Goal: Transaction & Acquisition: Purchase product/service

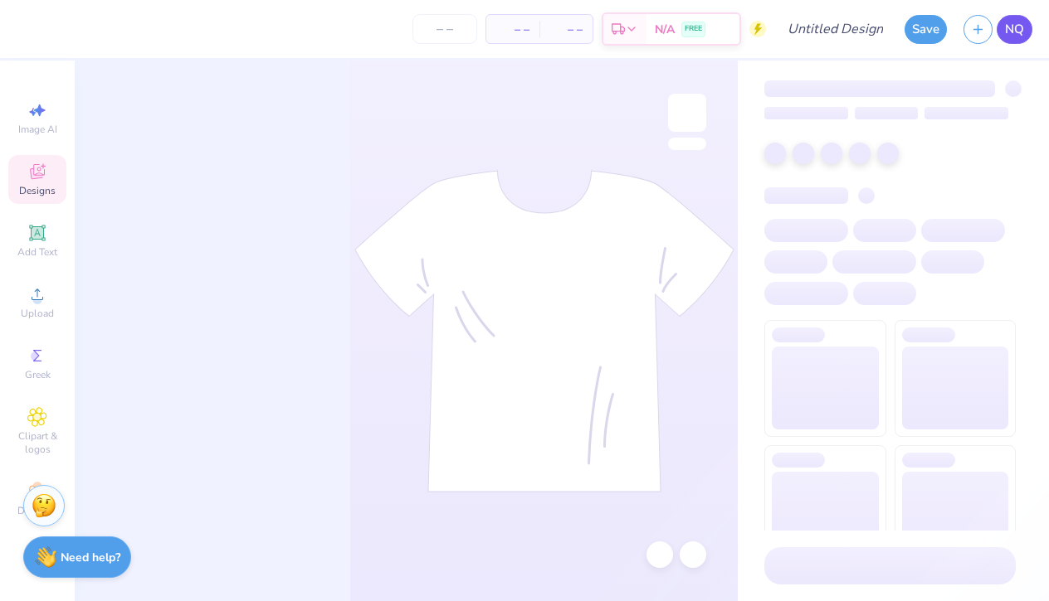
click at [1009, 32] on span "NQ" at bounding box center [1014, 29] width 19 height 19
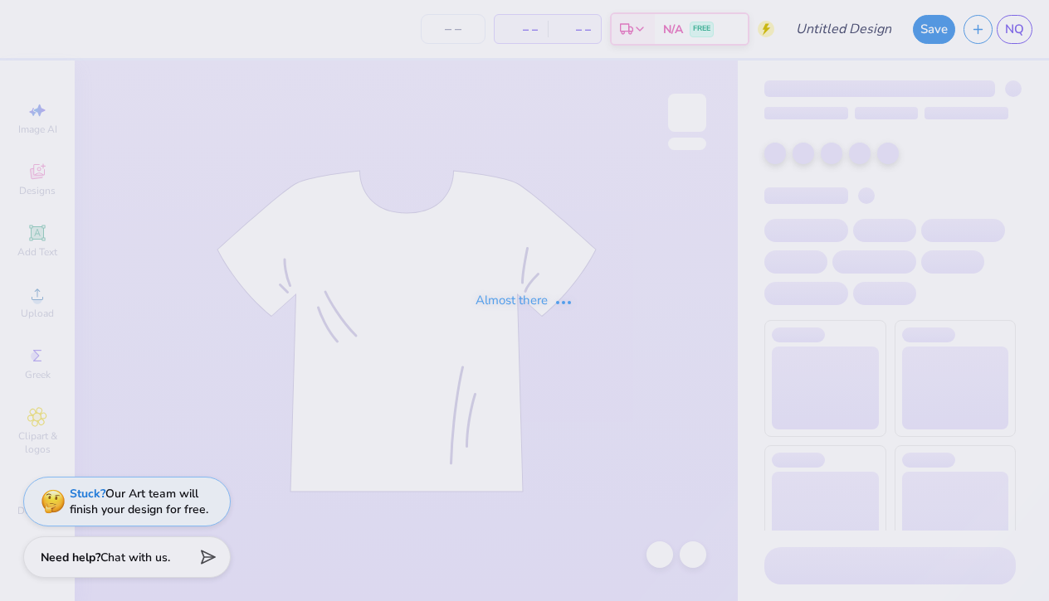
type input "GC"
type input "64"
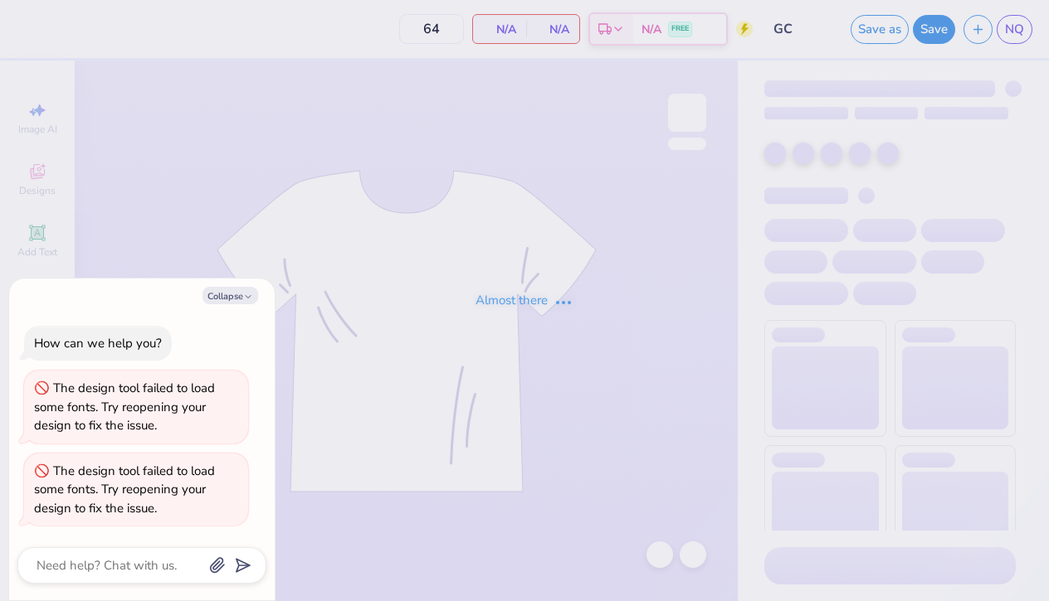
click at [335, 155] on div "Almost there" at bounding box center [524, 300] width 1049 height 601
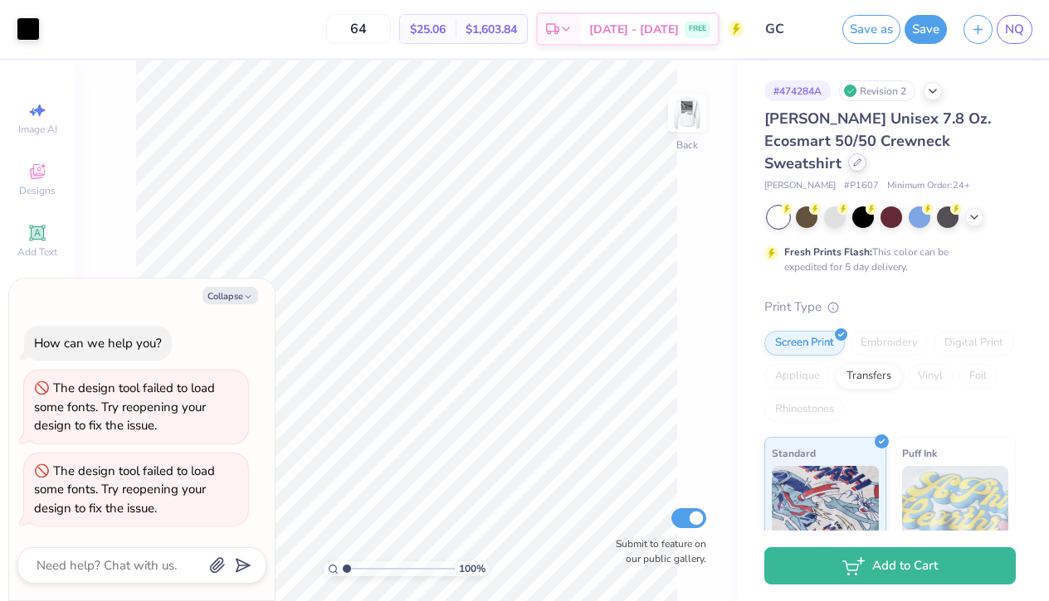
click at [861, 158] on icon at bounding box center [857, 162] width 8 height 8
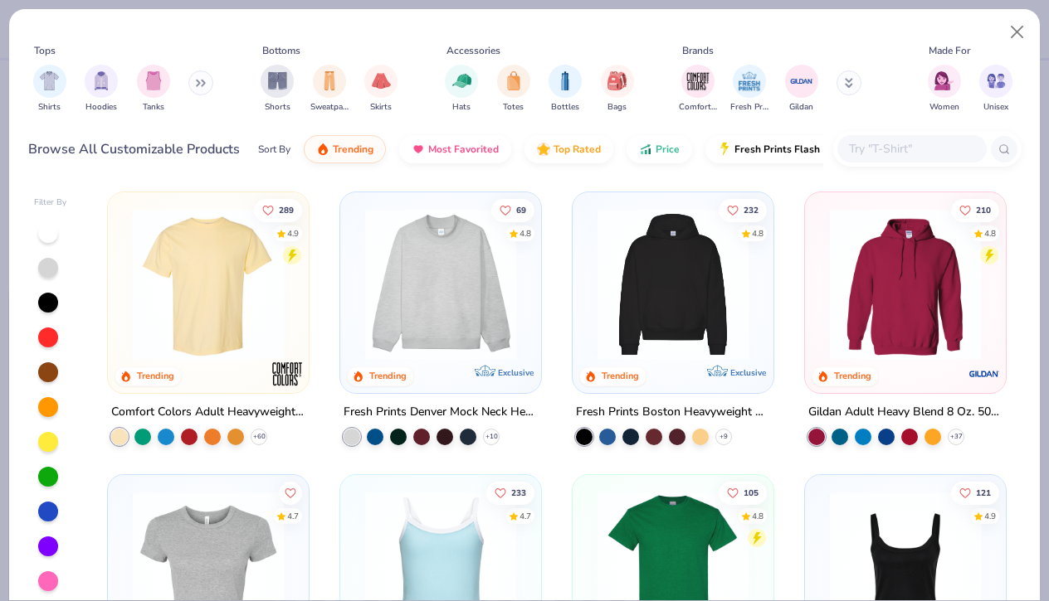
click at [199, 85] on icon at bounding box center [198, 83] width 2 height 6
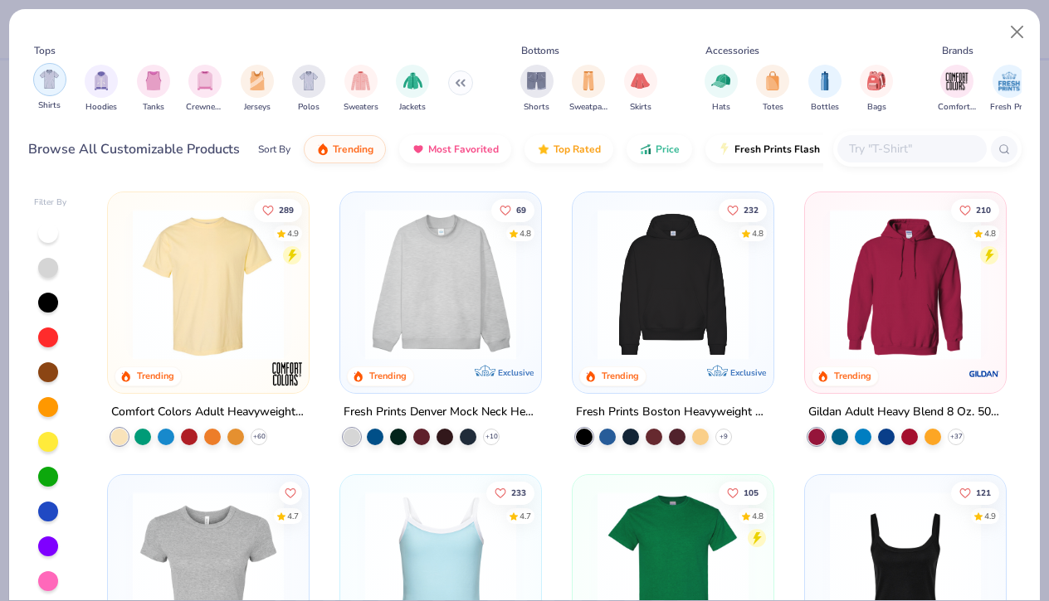
click at [56, 75] on img "filter for Shirts" at bounding box center [49, 79] width 19 height 19
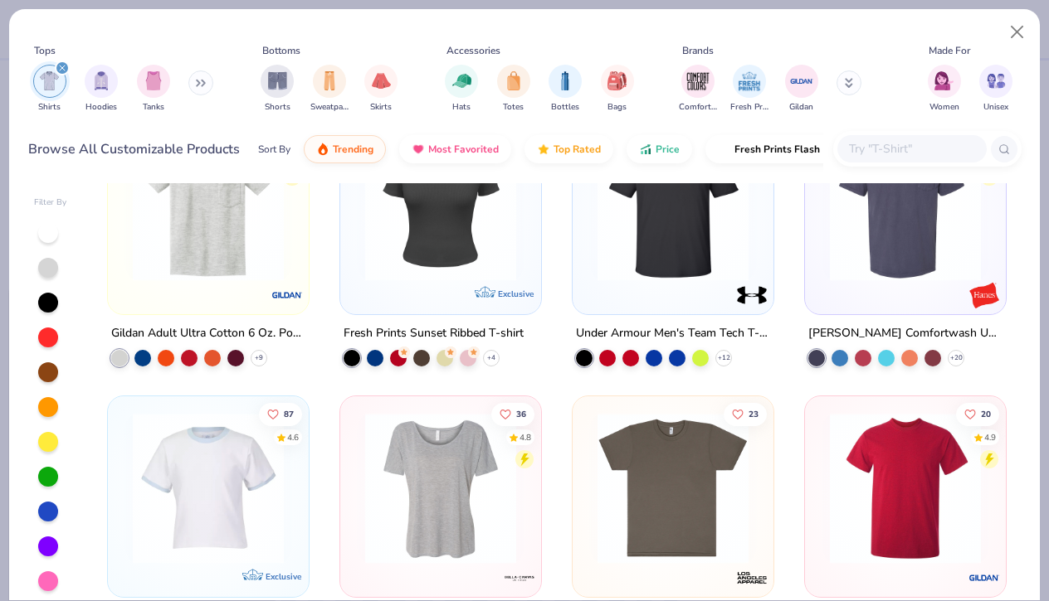
scroll to position [1877, 0]
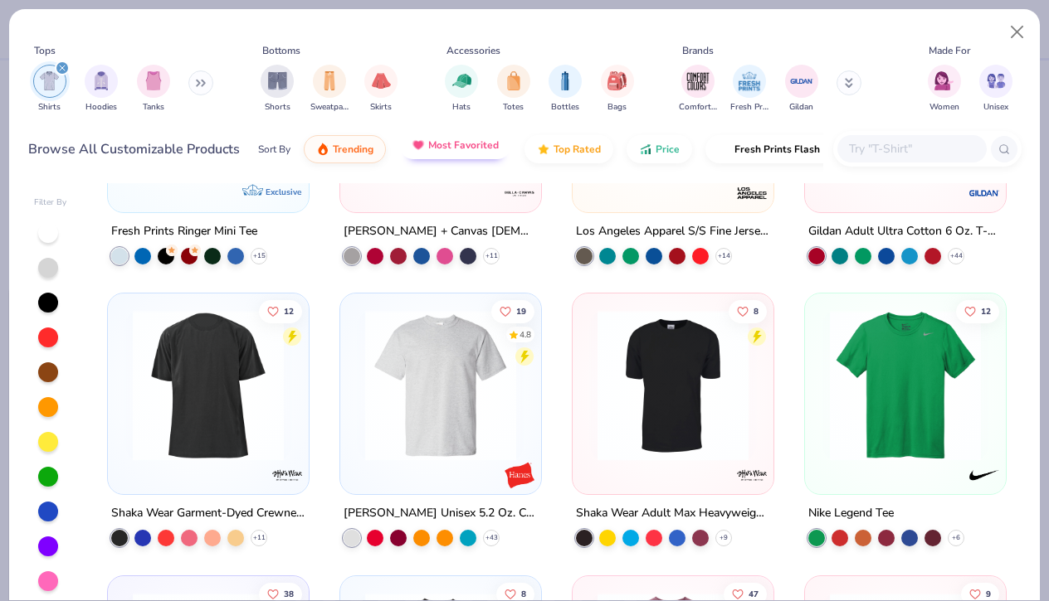
drag, startPoint x: 497, startPoint y: 147, endPoint x: 464, endPoint y: 145, distance: 33.2
click at [497, 147] on span "Most Favorited" at bounding box center [463, 145] width 71 height 13
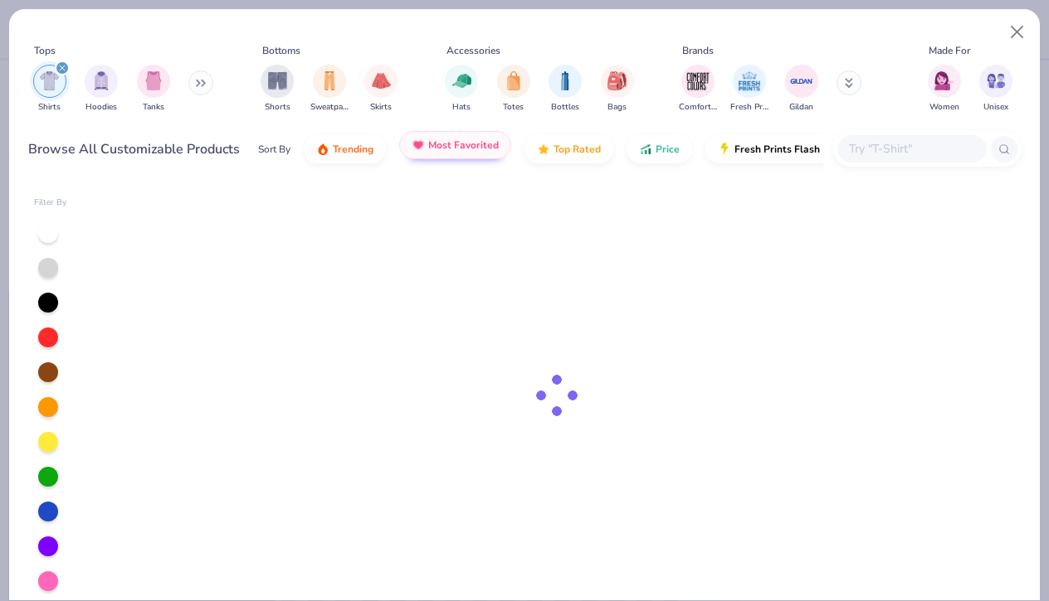
click at [464, 145] on span "Most Favorited" at bounding box center [463, 145] width 71 height 13
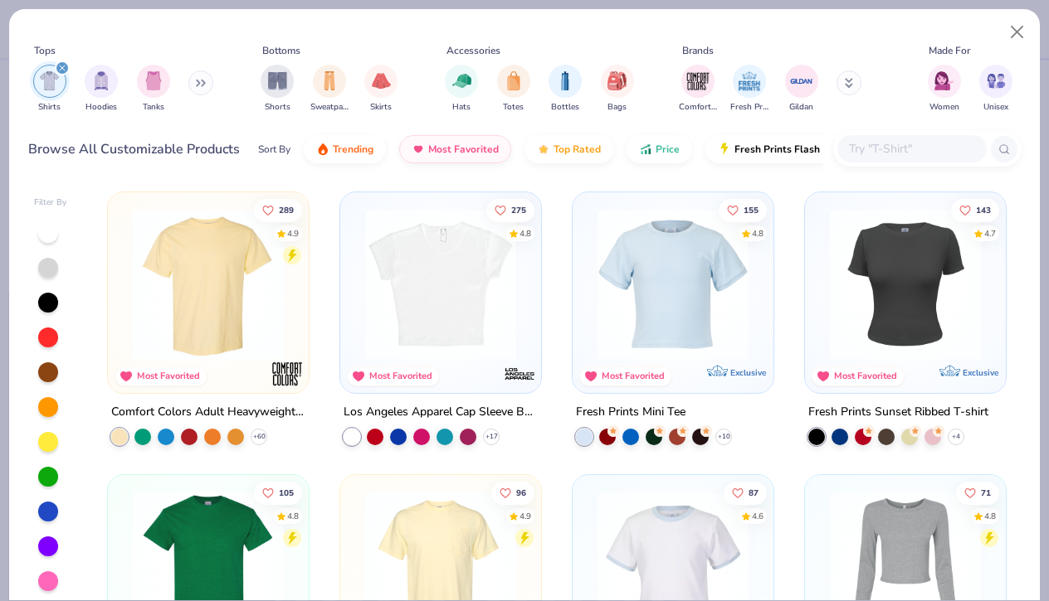
scroll to position [30, 0]
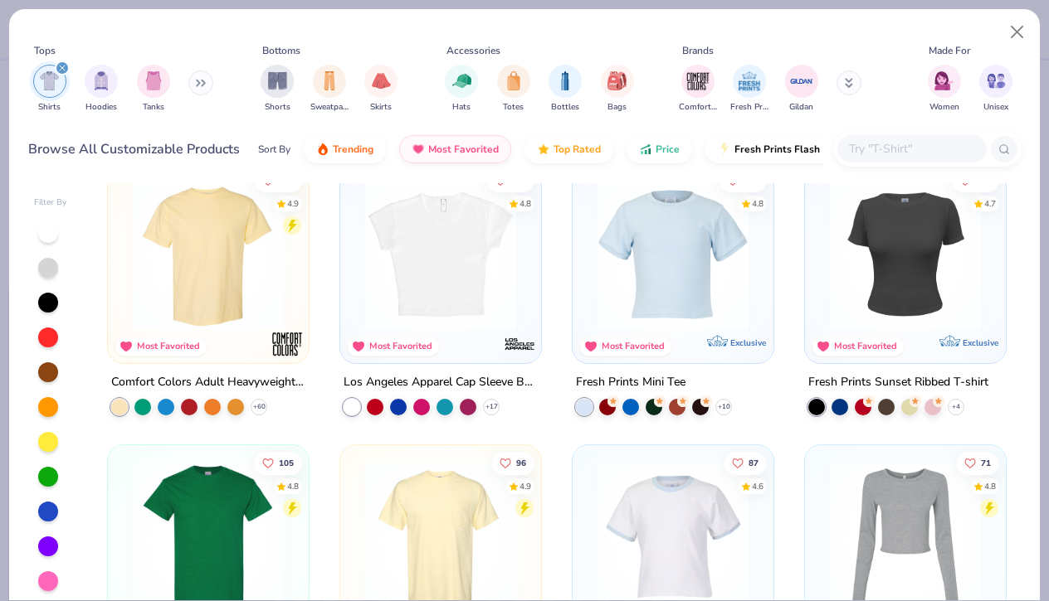
click at [643, 297] on img at bounding box center [673, 254] width 168 height 151
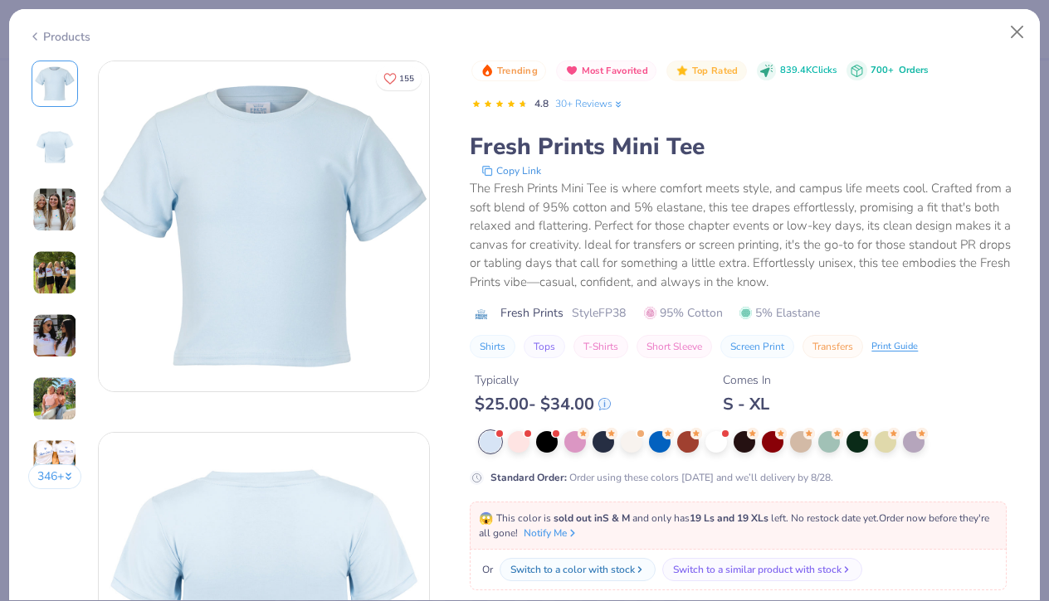
click at [58, 275] on img at bounding box center [54, 273] width 45 height 45
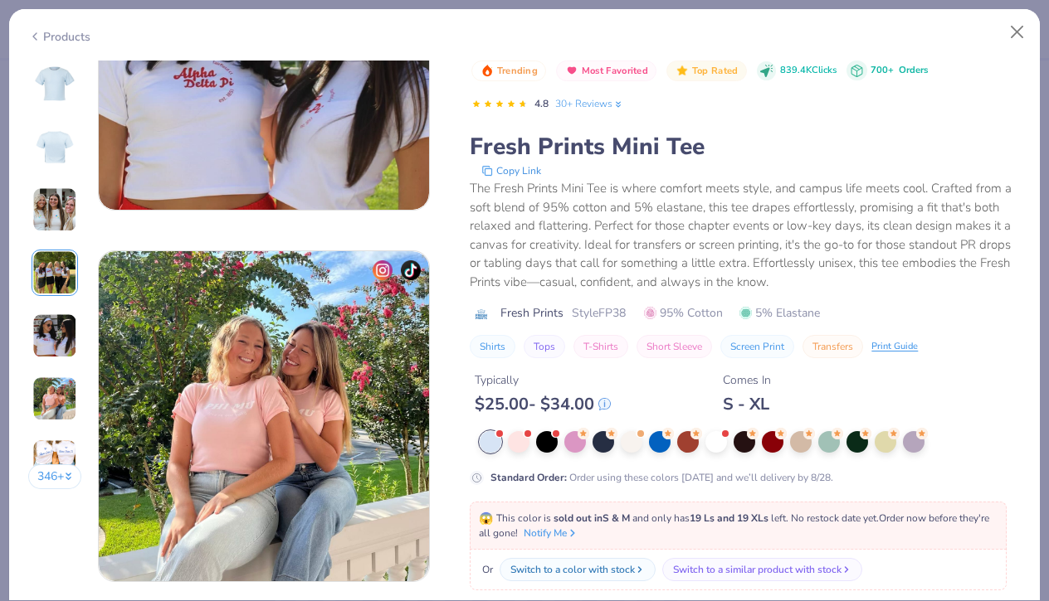
scroll to position [1657, 0]
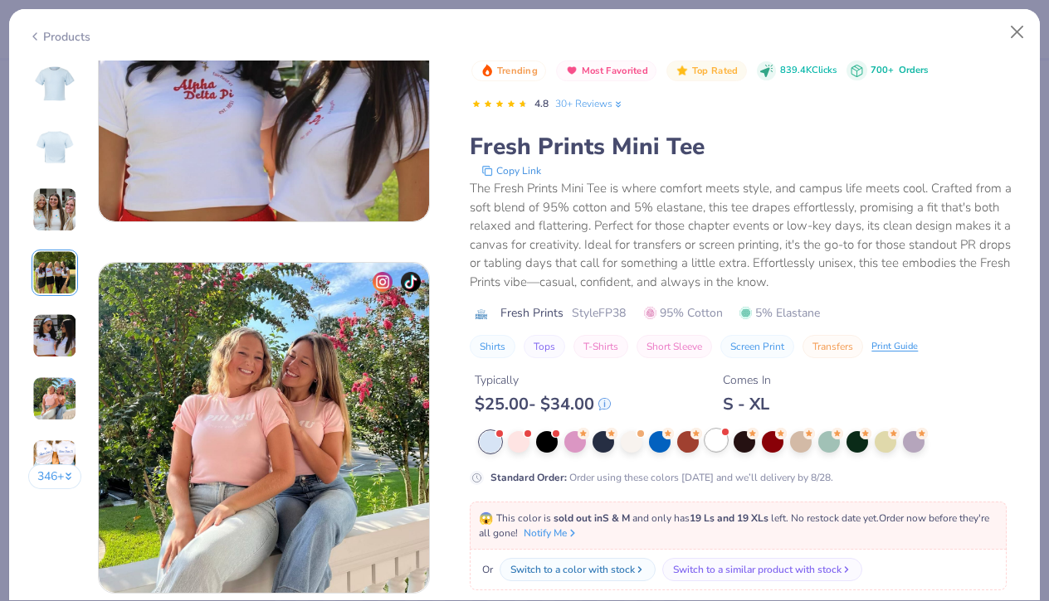
click at [718, 440] on div at bounding box center [716, 441] width 22 height 22
click at [718, 440] on div at bounding box center [716, 442] width 22 height 22
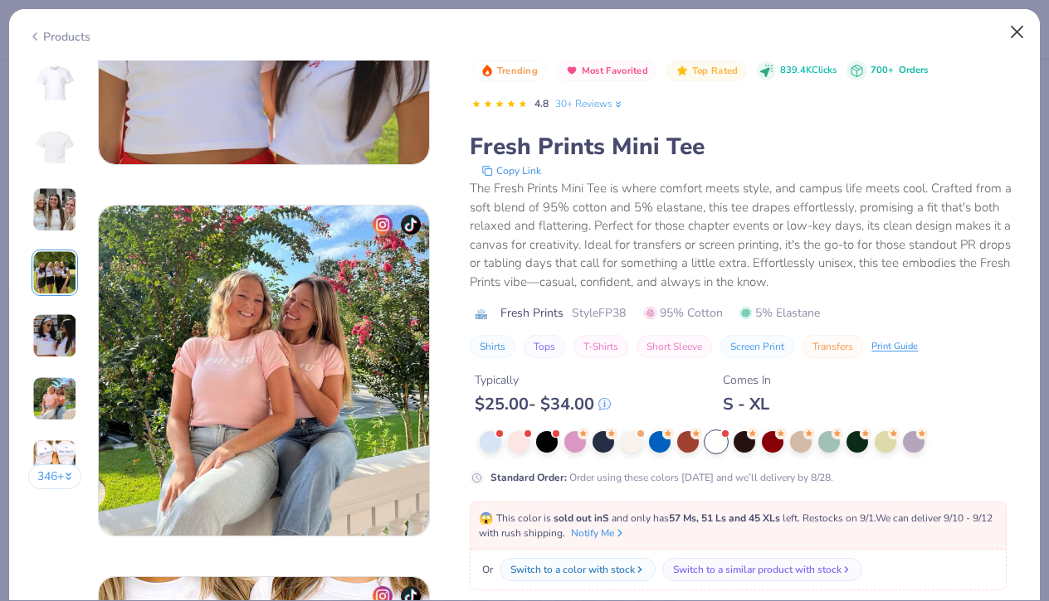
click at [1022, 35] on button "Close" at bounding box center [1017, 33] width 32 height 32
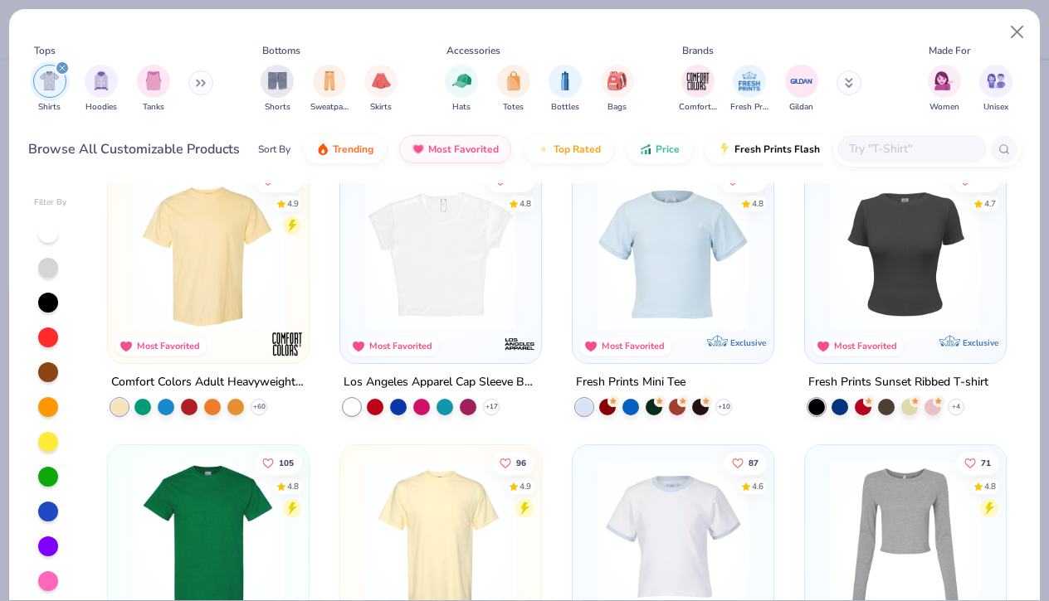
type textarea "x"
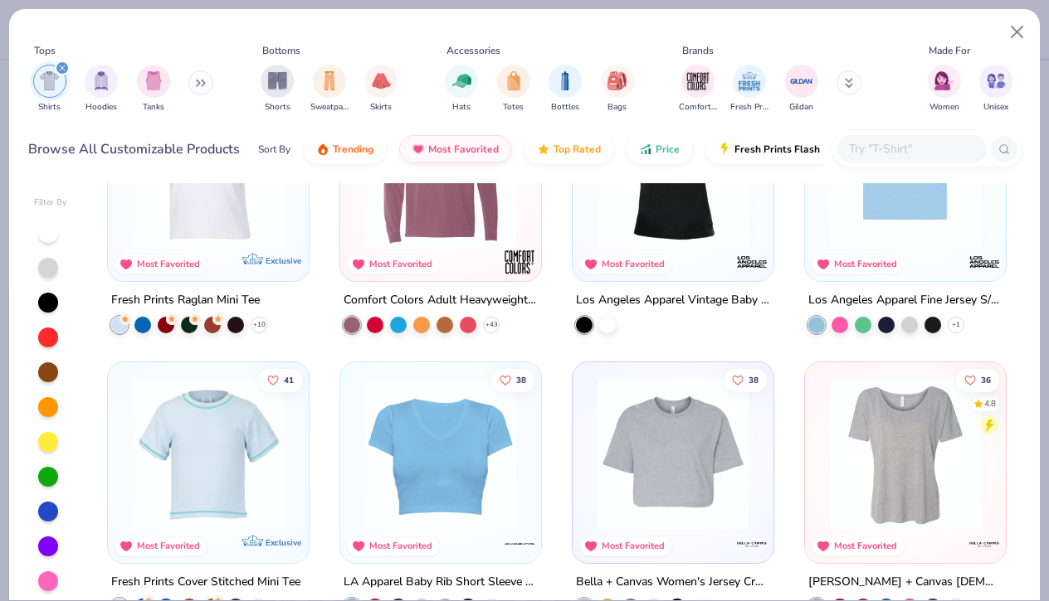
scroll to position [973, 0]
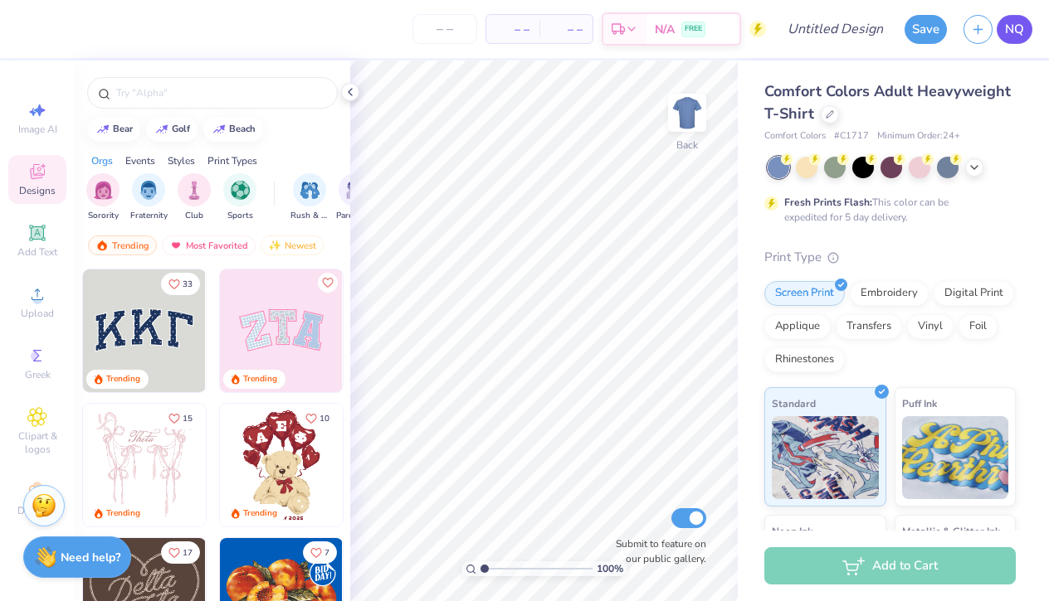
click at [1018, 39] on link "NQ" at bounding box center [1014, 29] width 36 height 29
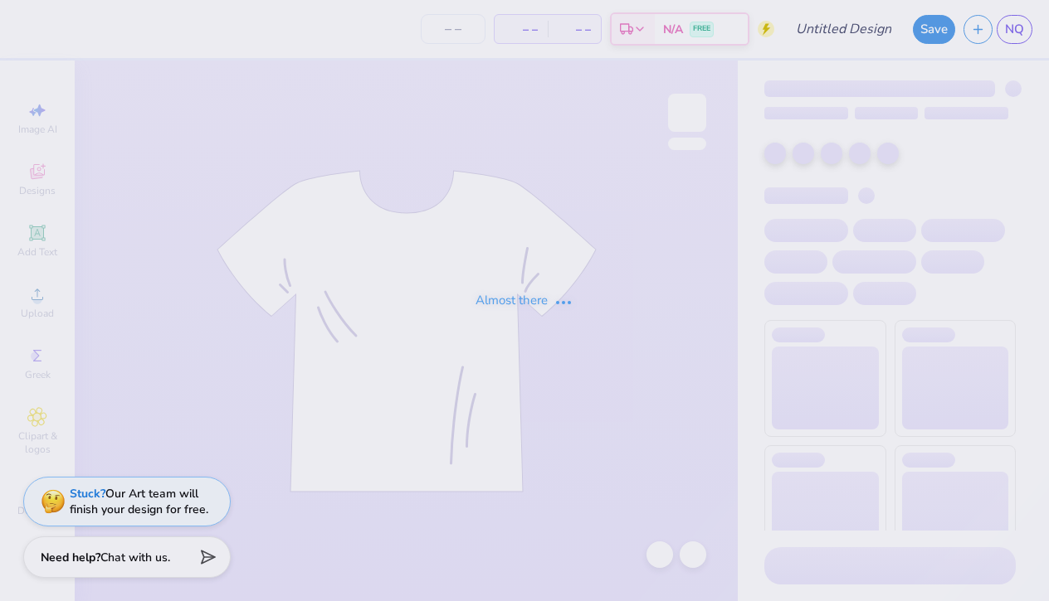
type input "GC"
type input "64"
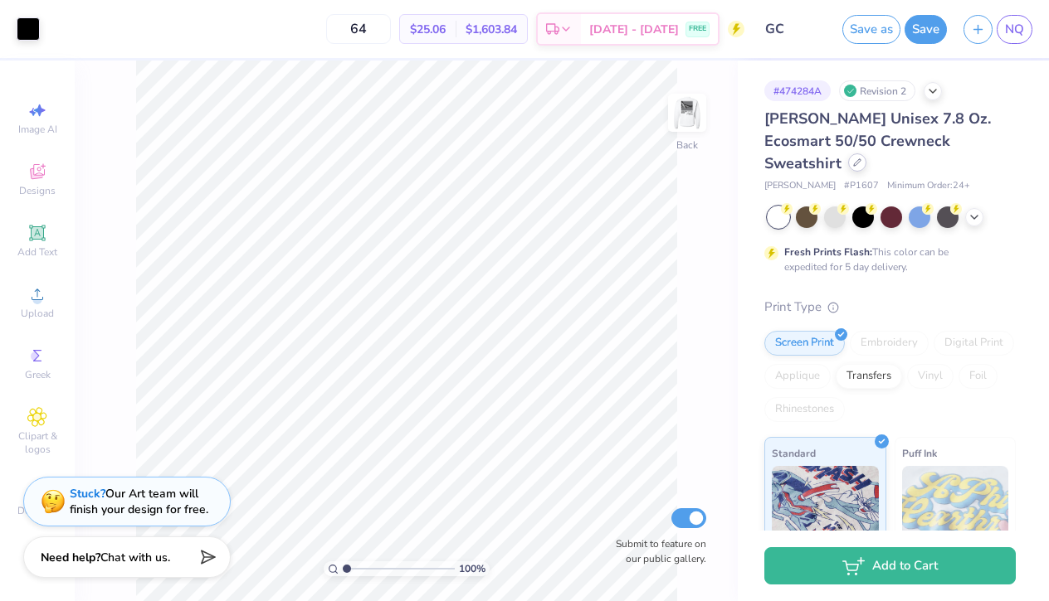
click at [866, 153] on div at bounding box center [857, 162] width 18 height 18
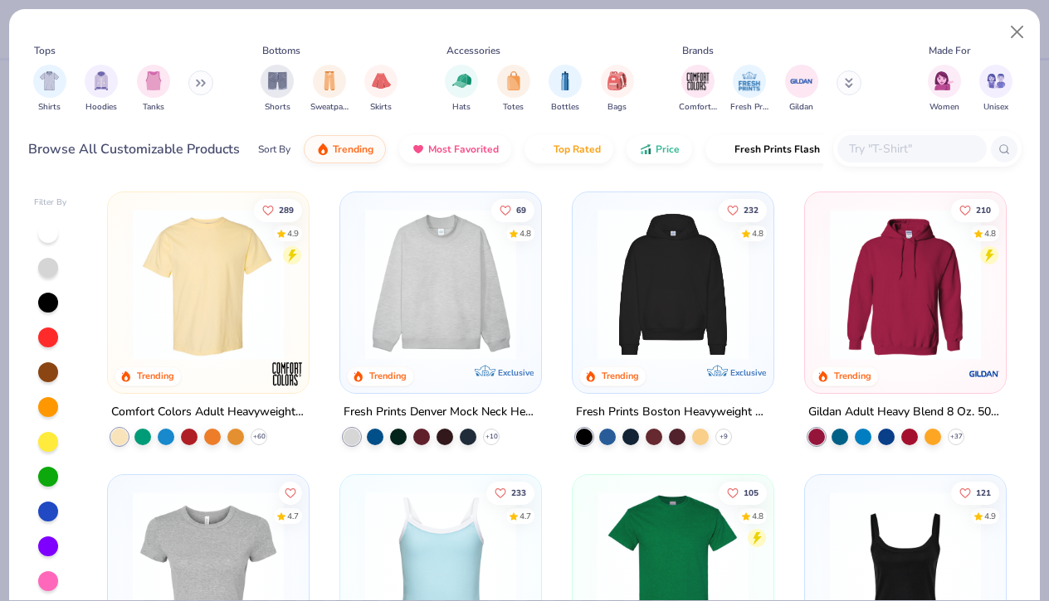
click at [204, 85] on icon at bounding box center [201, 83] width 10 height 8
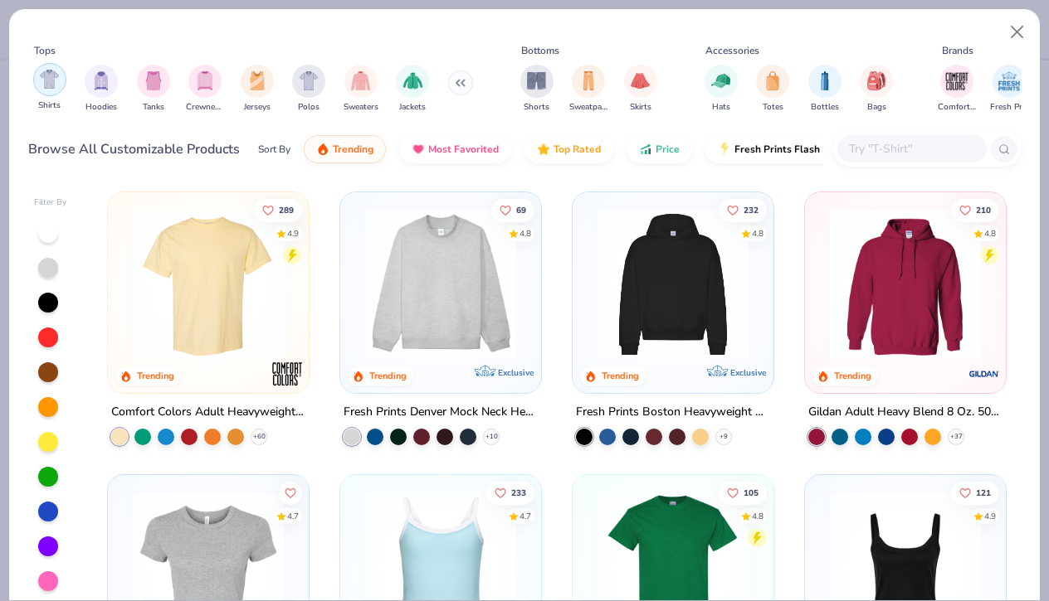
click at [53, 90] on div "filter for Shirts" at bounding box center [49, 79] width 33 height 33
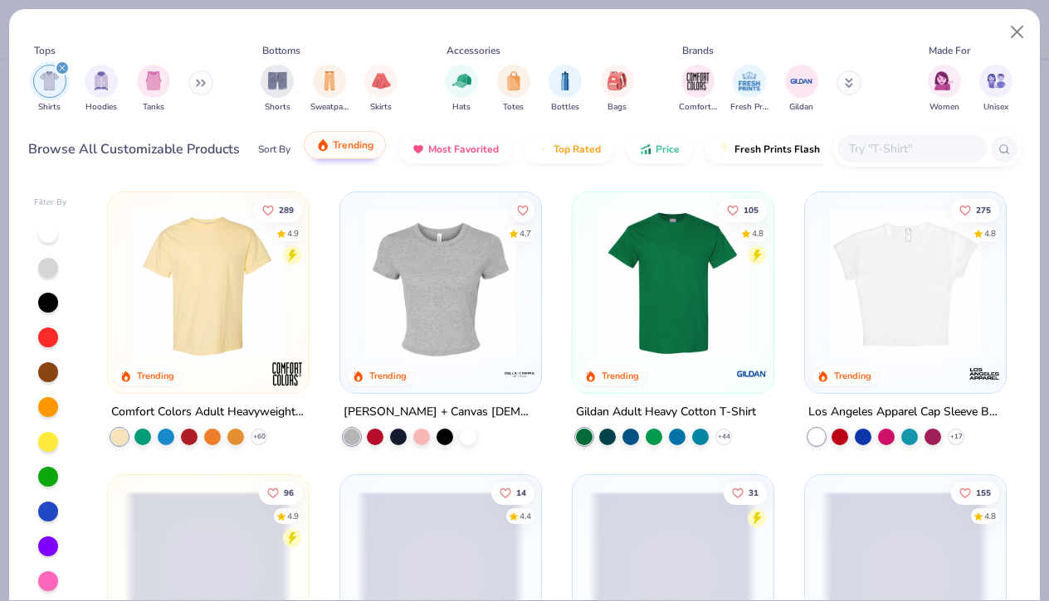
click at [380, 144] on button "Trending" at bounding box center [345, 145] width 82 height 28
click at [466, 144] on span "Most Favorited" at bounding box center [463, 145] width 71 height 13
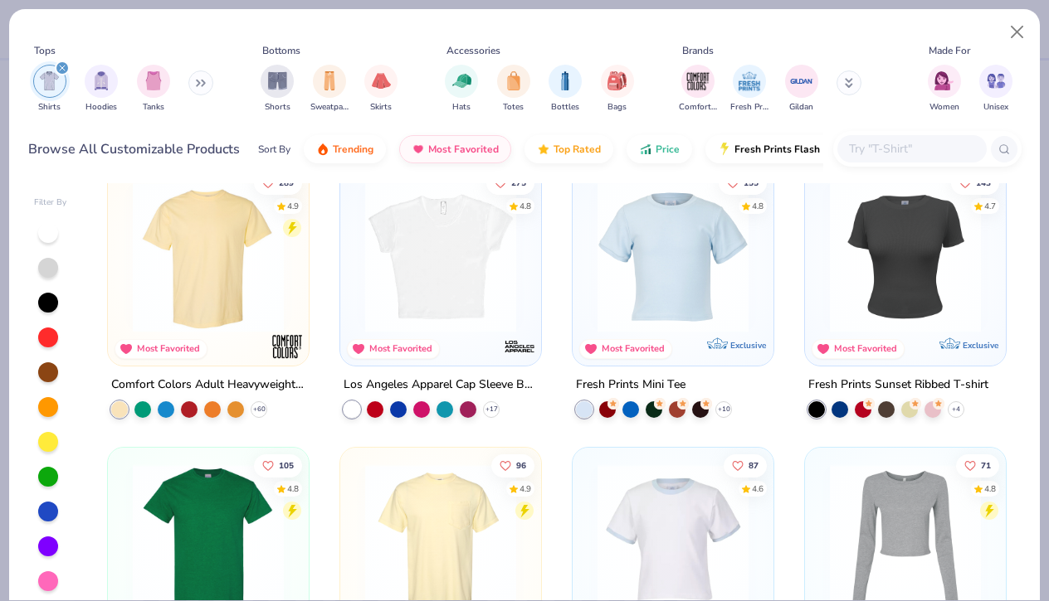
scroll to position [45, 0]
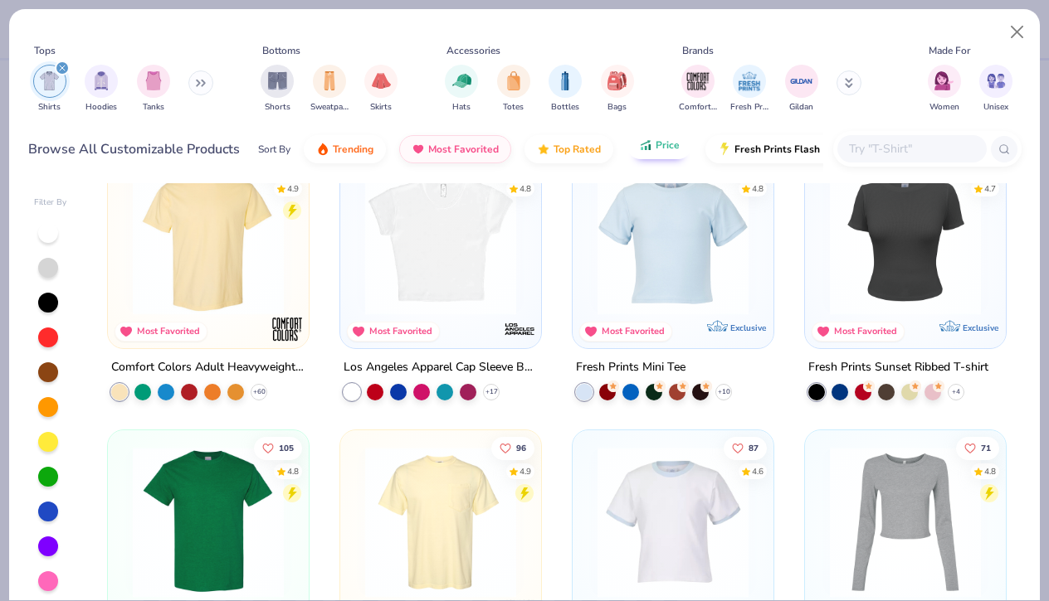
click at [663, 149] on span "Price" at bounding box center [667, 145] width 24 height 13
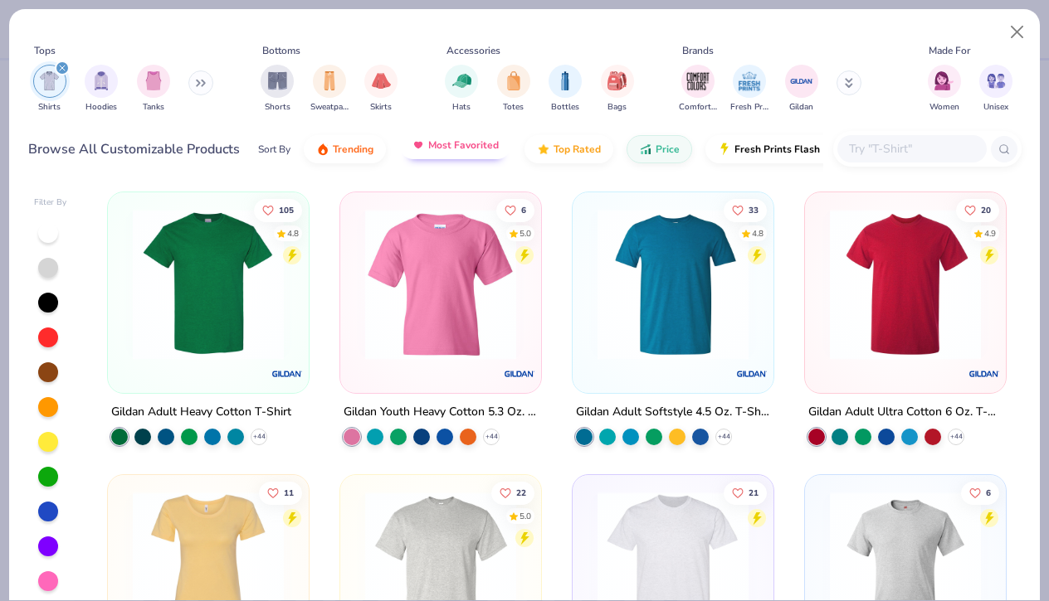
click at [480, 144] on span "Most Favorited" at bounding box center [463, 145] width 71 height 13
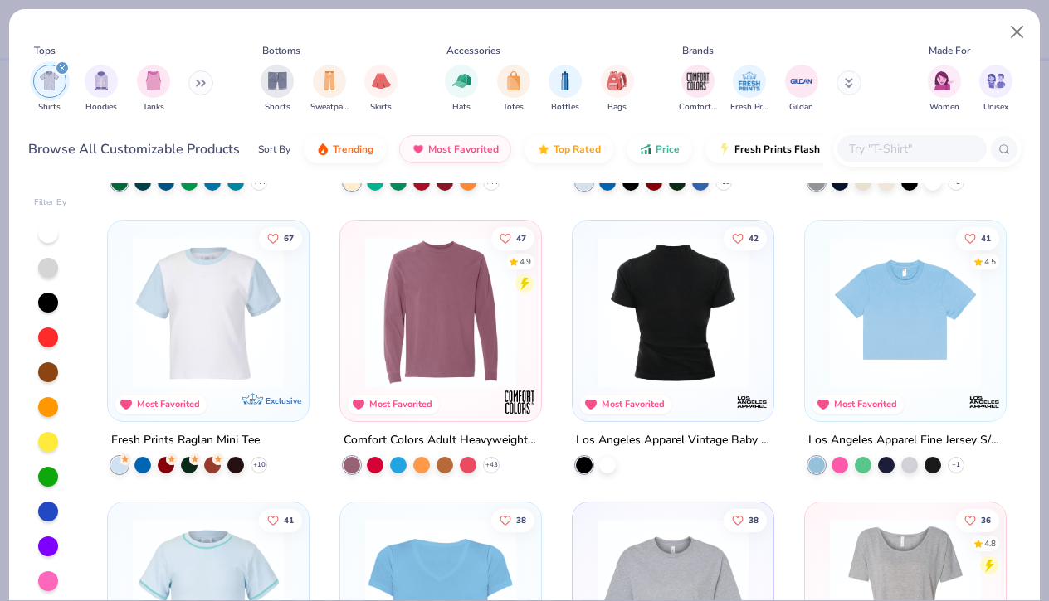
scroll to position [533, 0]
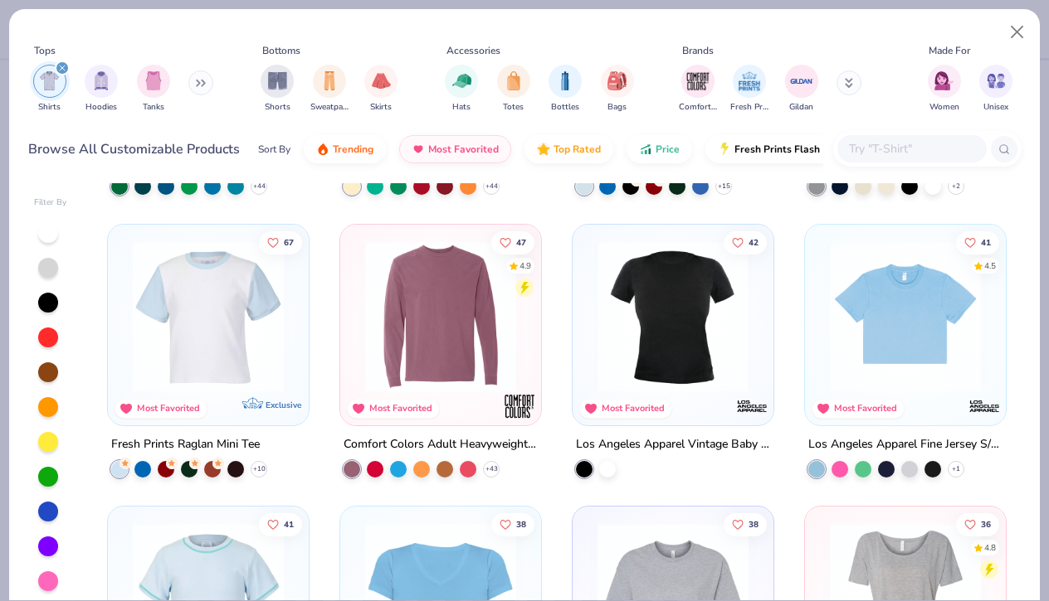
click at [655, 300] on div at bounding box center [505, 316] width 502 height 151
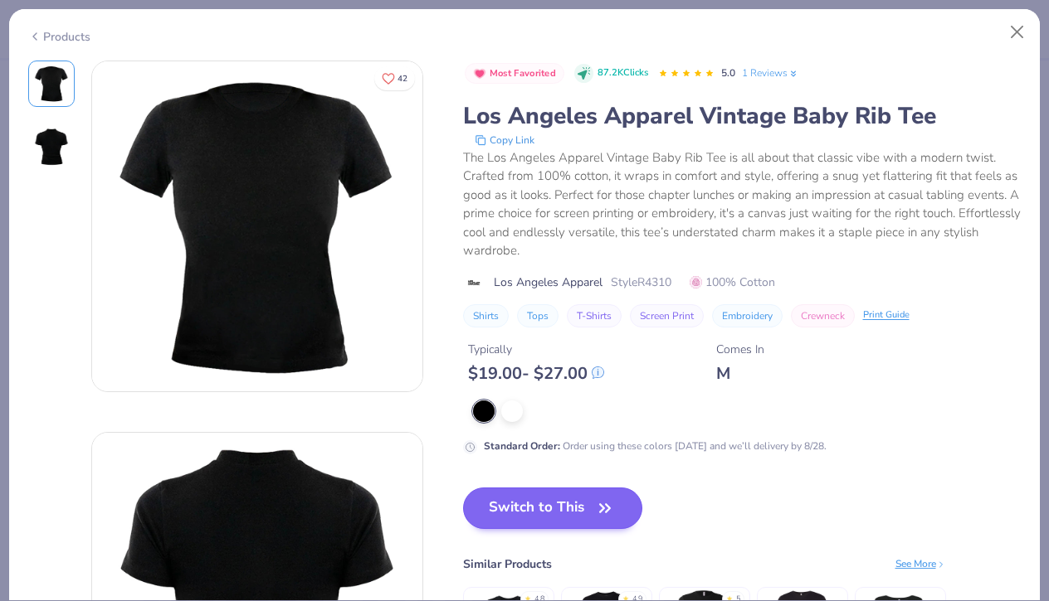
click at [543, 501] on button "Switch to This" at bounding box center [553, 508] width 180 height 41
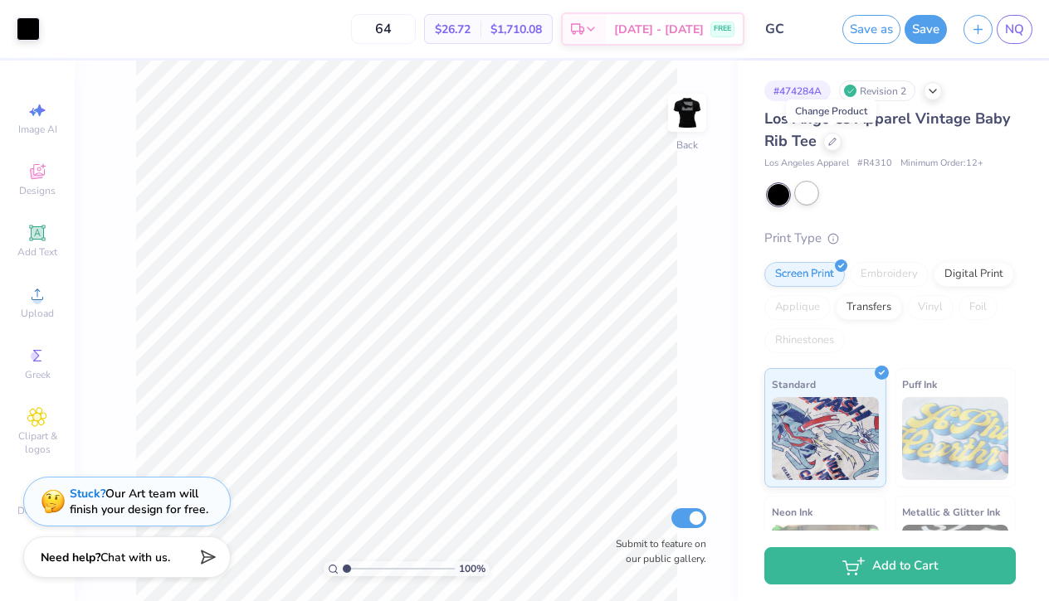
click at [807, 192] on div at bounding box center [807, 194] width 22 height 22
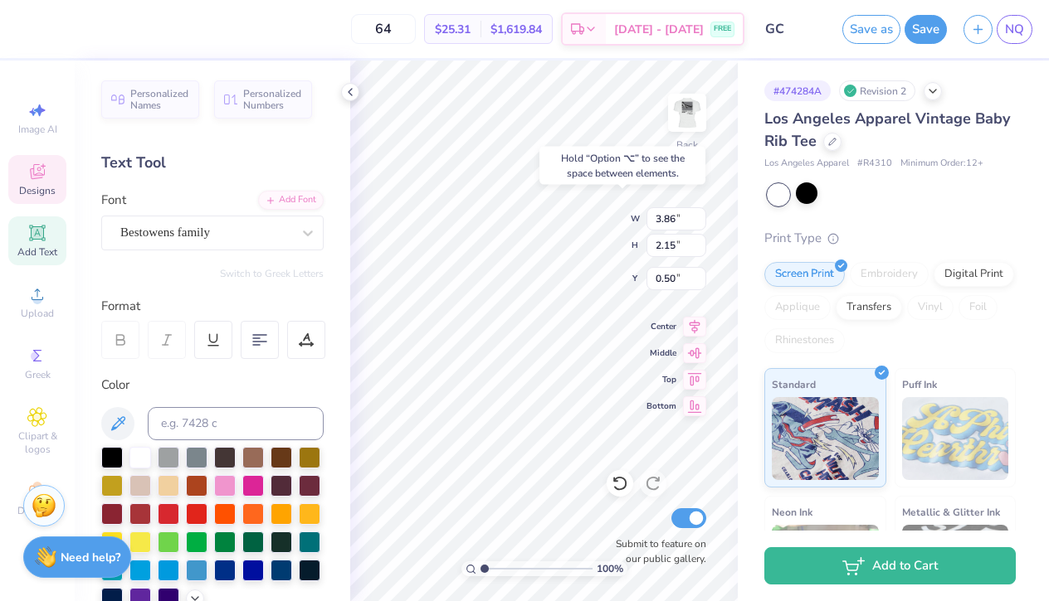
type input "1.52"
type input "0.70"
type input "0.88"
type input "1.71"
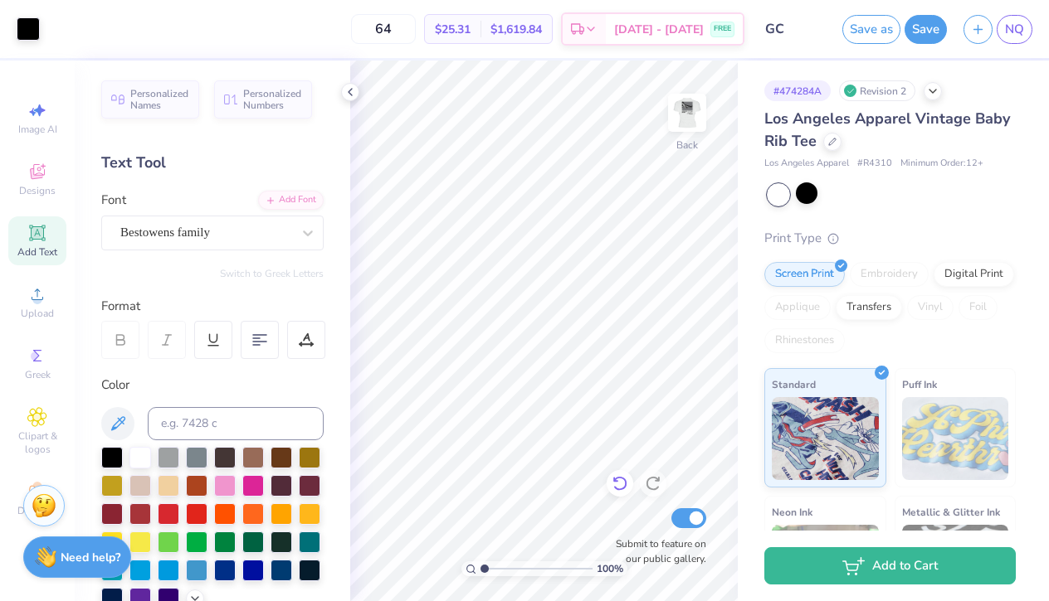
click at [622, 483] on icon at bounding box center [619, 483] width 17 height 17
click at [697, 111] on img at bounding box center [687, 113] width 66 height 66
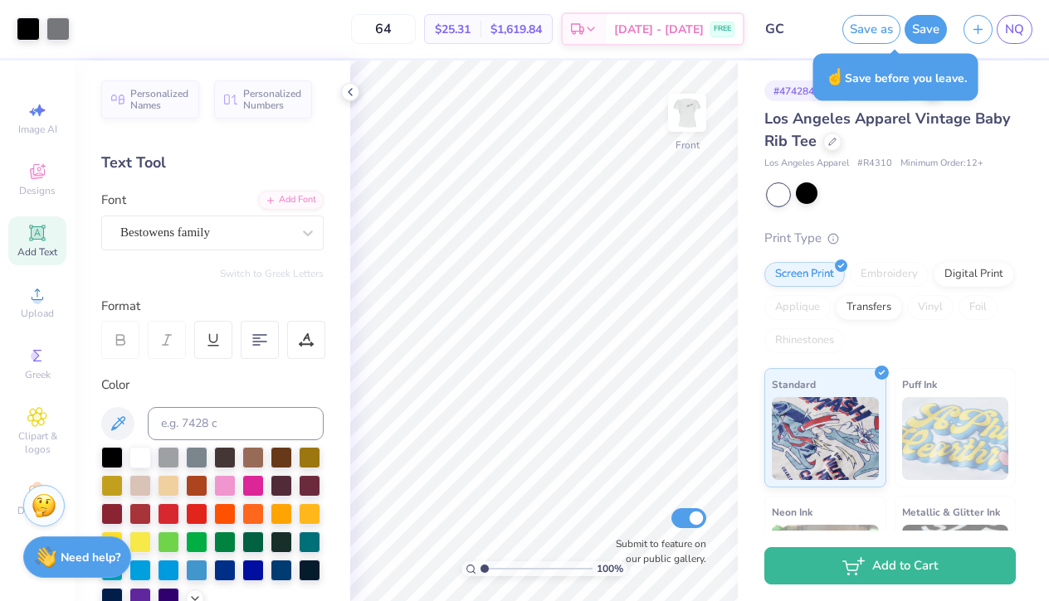
click at [907, 138] on div "Los Angeles Apparel Vintage Baby Rib Tee" at bounding box center [889, 130] width 251 height 45
click at [836, 139] on div at bounding box center [832, 140] width 18 height 18
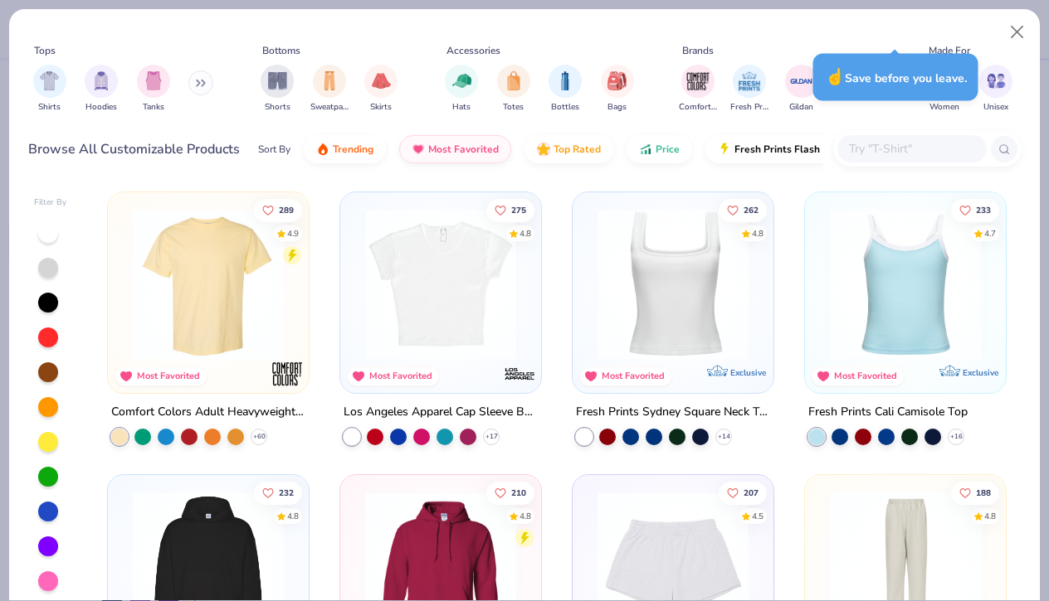
click at [483, 280] on img at bounding box center [441, 284] width 168 height 151
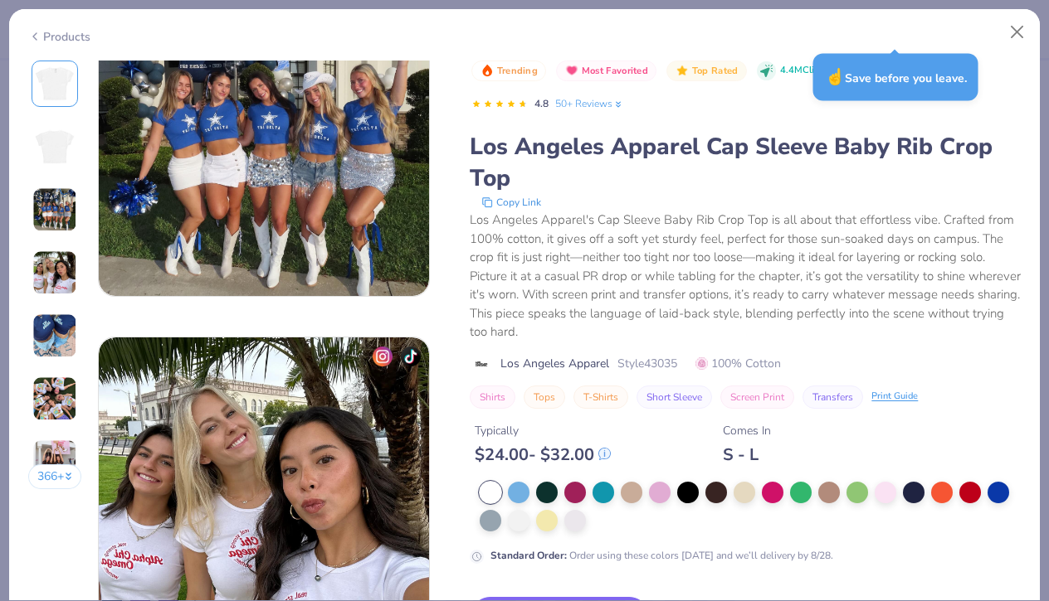
scroll to position [838, 0]
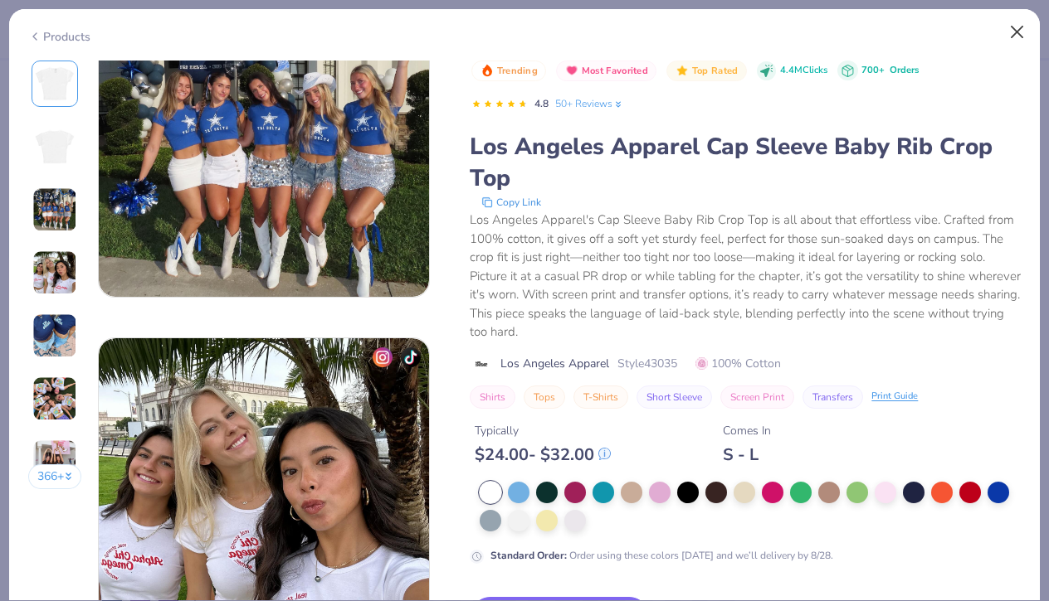
click at [1015, 31] on button "Close" at bounding box center [1017, 33] width 32 height 32
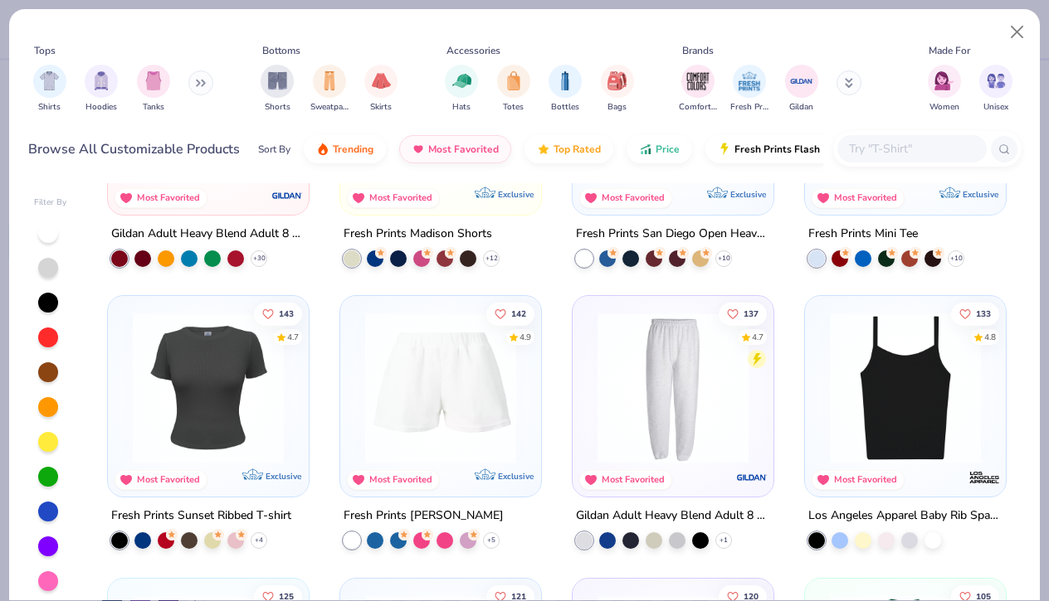
scroll to position [811, 0]
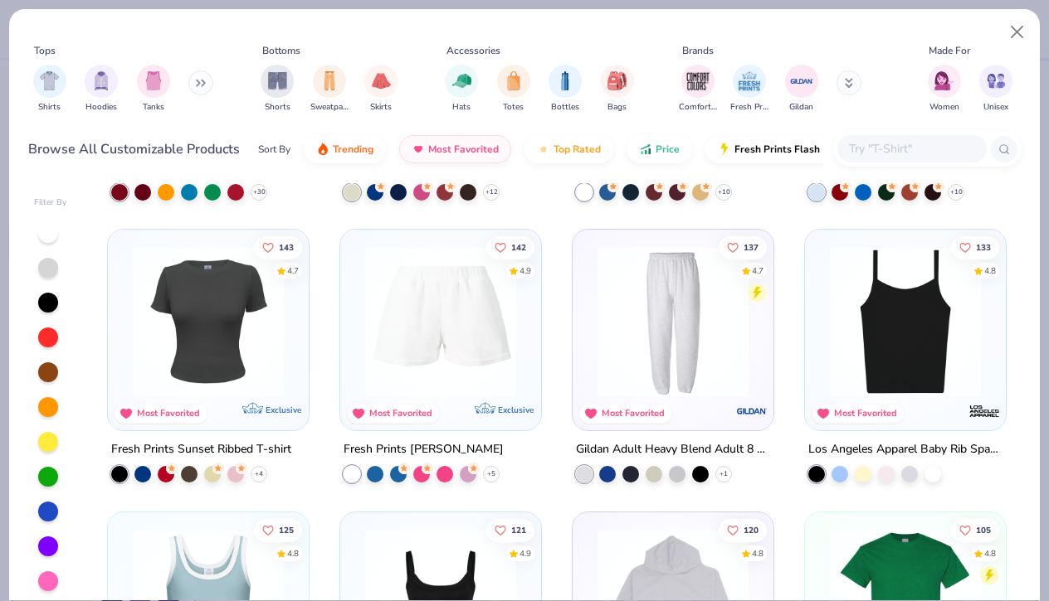
click at [275, 344] on img at bounding box center [208, 321] width 168 height 151
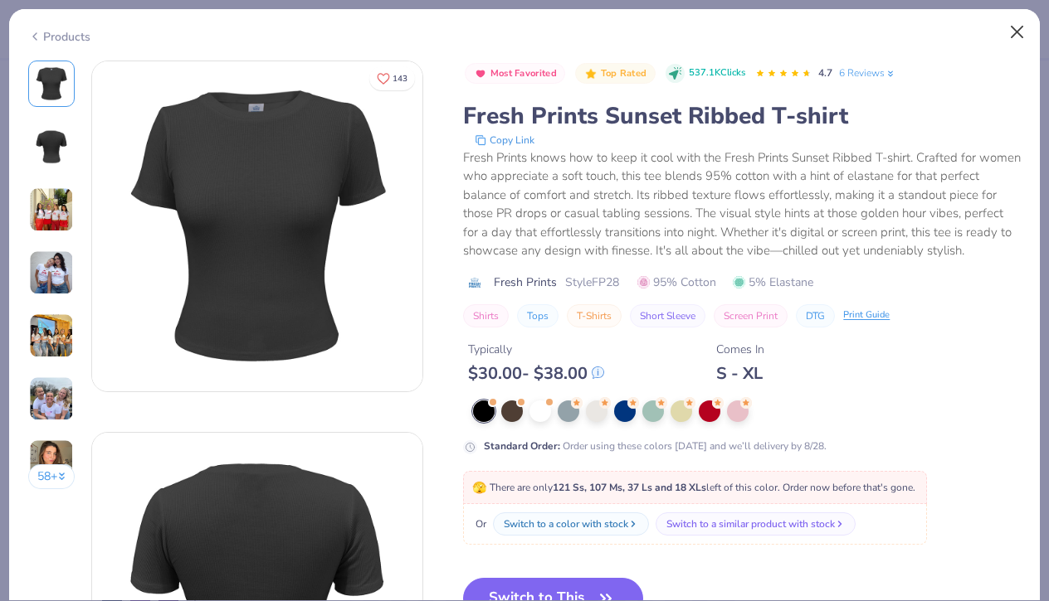
click at [1022, 28] on button "Close" at bounding box center [1017, 33] width 32 height 32
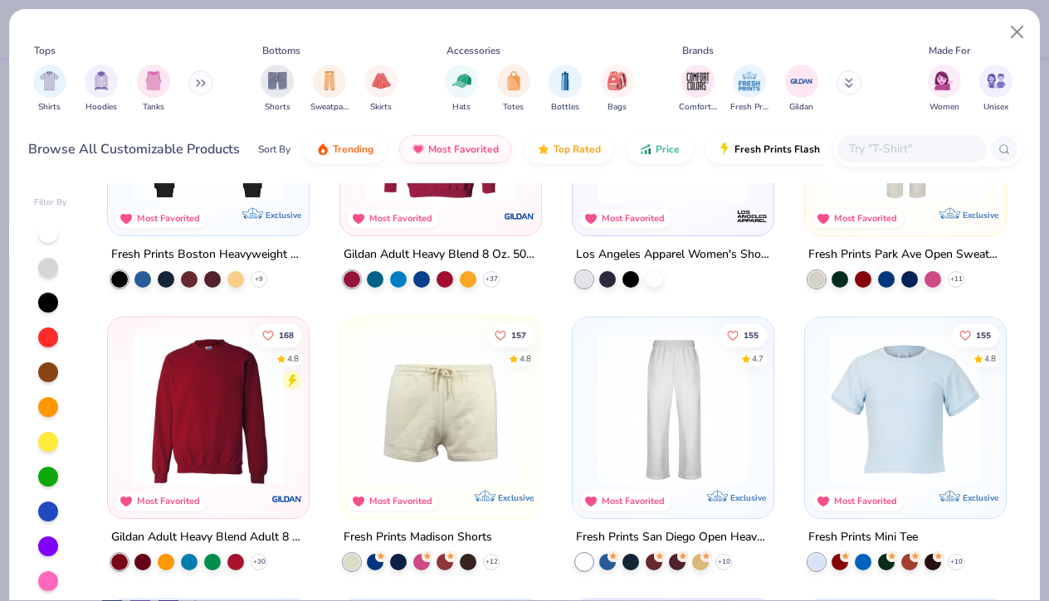
scroll to position [426, 0]
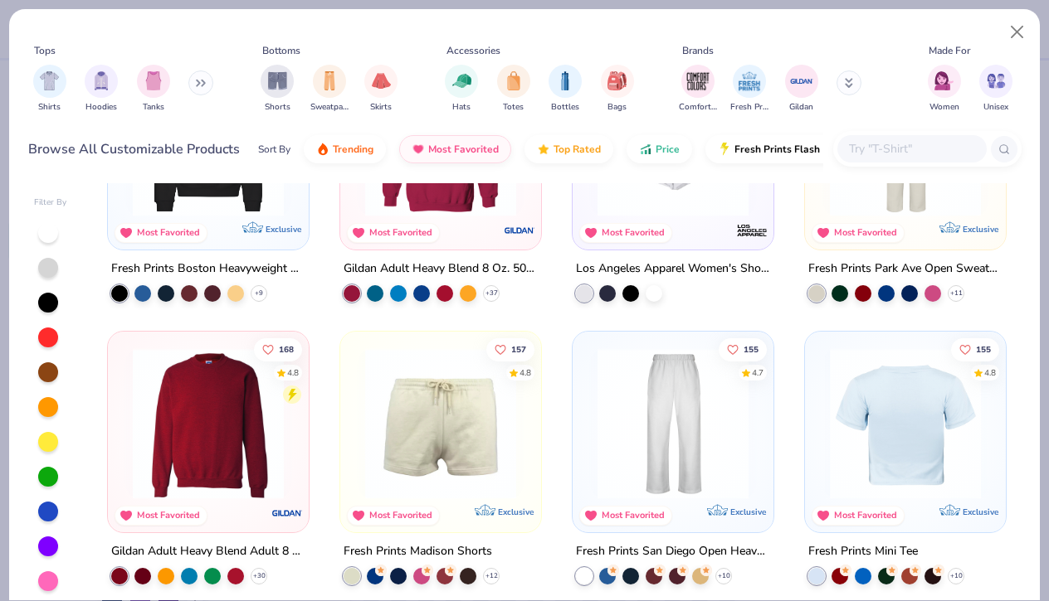
click at [863, 371] on img at bounding box center [905, 423] width 168 height 151
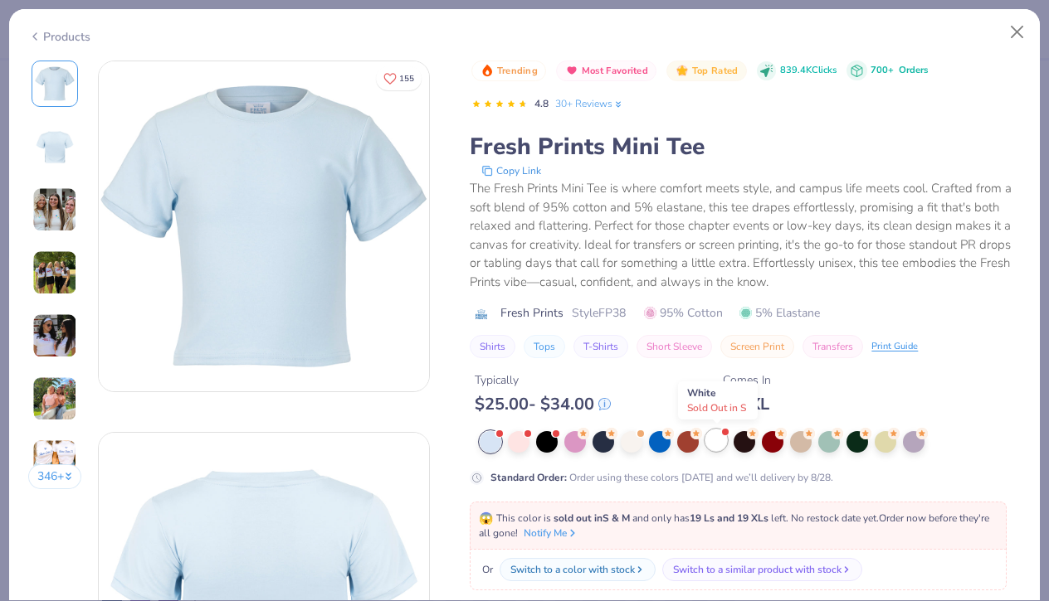
click at [717, 443] on div at bounding box center [716, 441] width 22 height 22
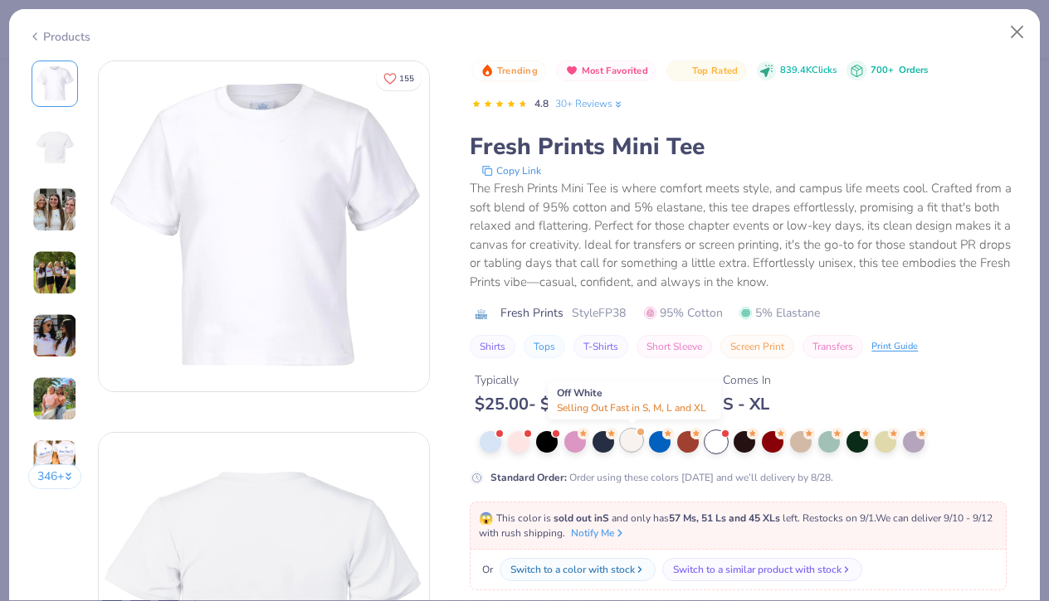
click at [634, 449] on div at bounding box center [632, 441] width 22 height 22
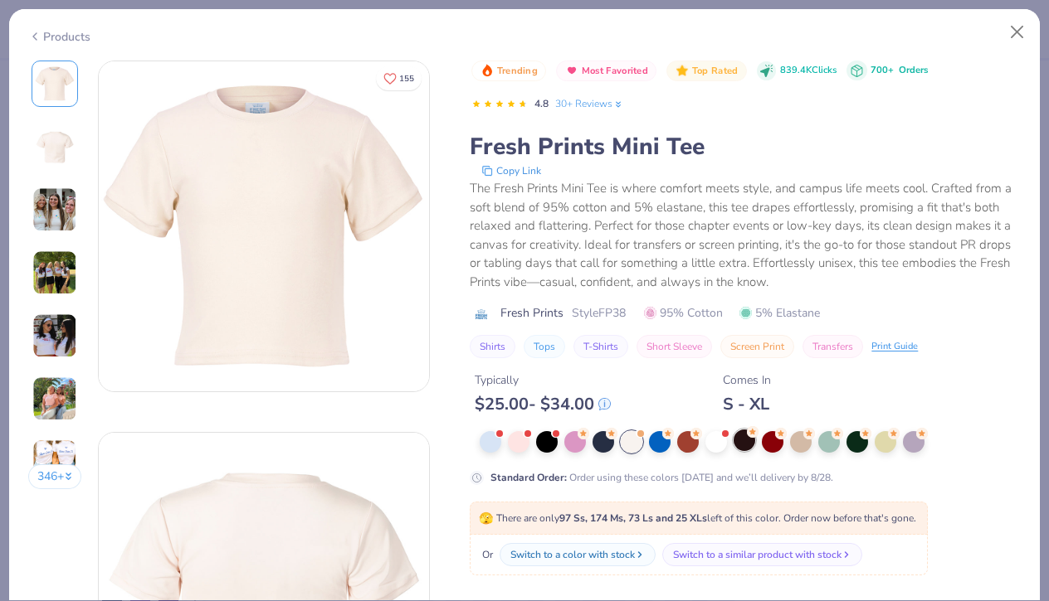
click at [745, 440] on div at bounding box center [744, 441] width 22 height 22
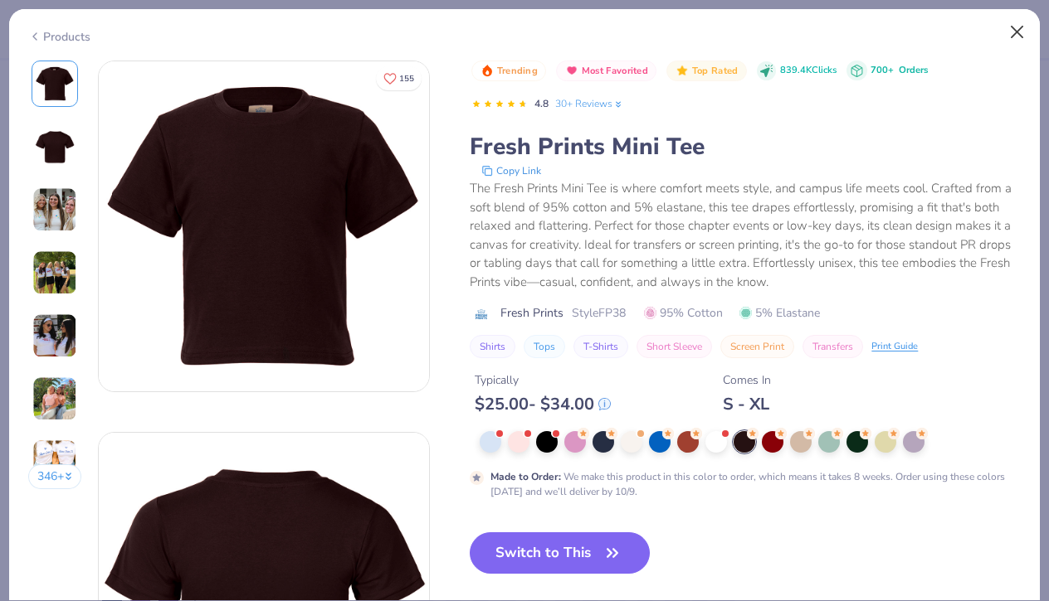
click at [1012, 41] on button "Close" at bounding box center [1017, 33] width 32 height 32
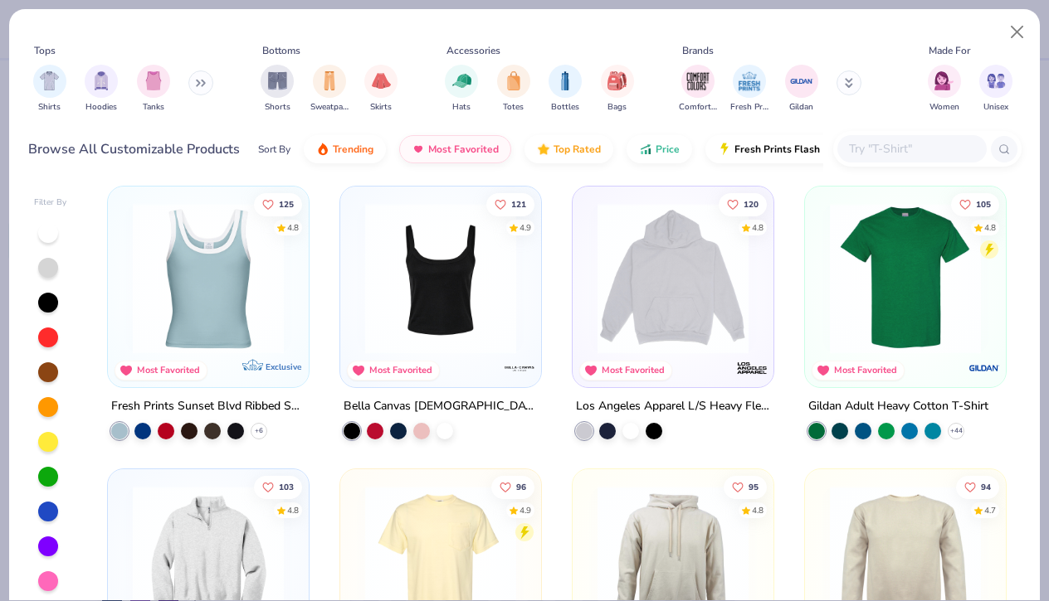
scroll to position [1152, 0]
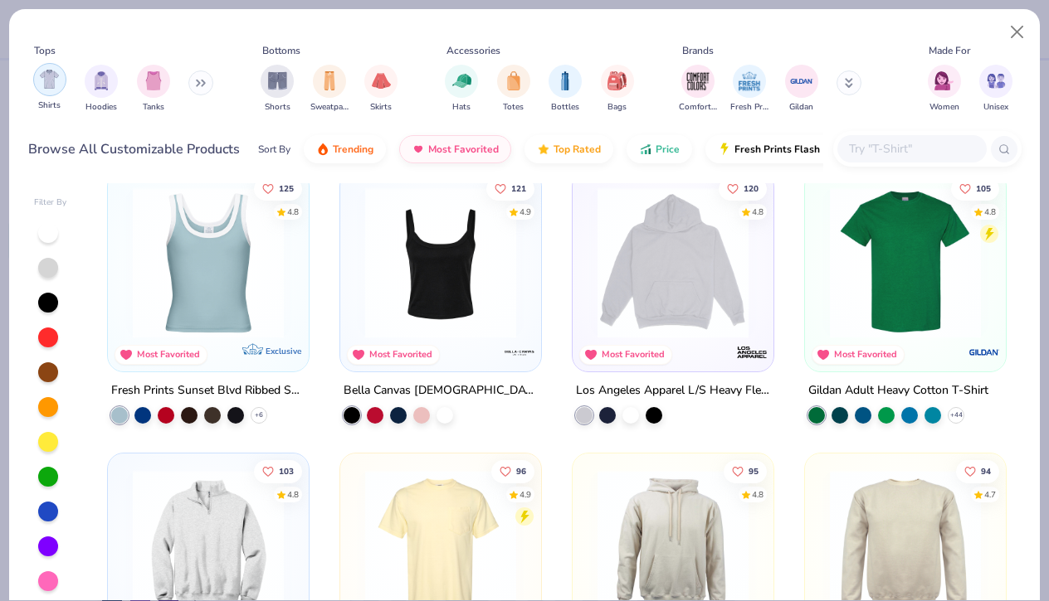
click at [62, 85] on div "filter for Shirts" at bounding box center [49, 79] width 33 height 33
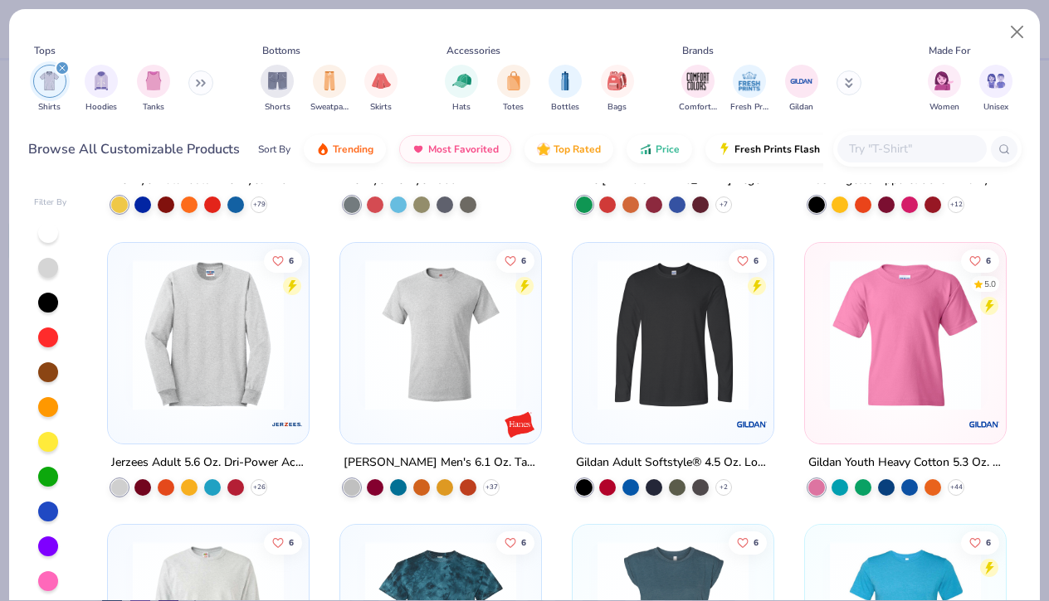
scroll to position [5030, 0]
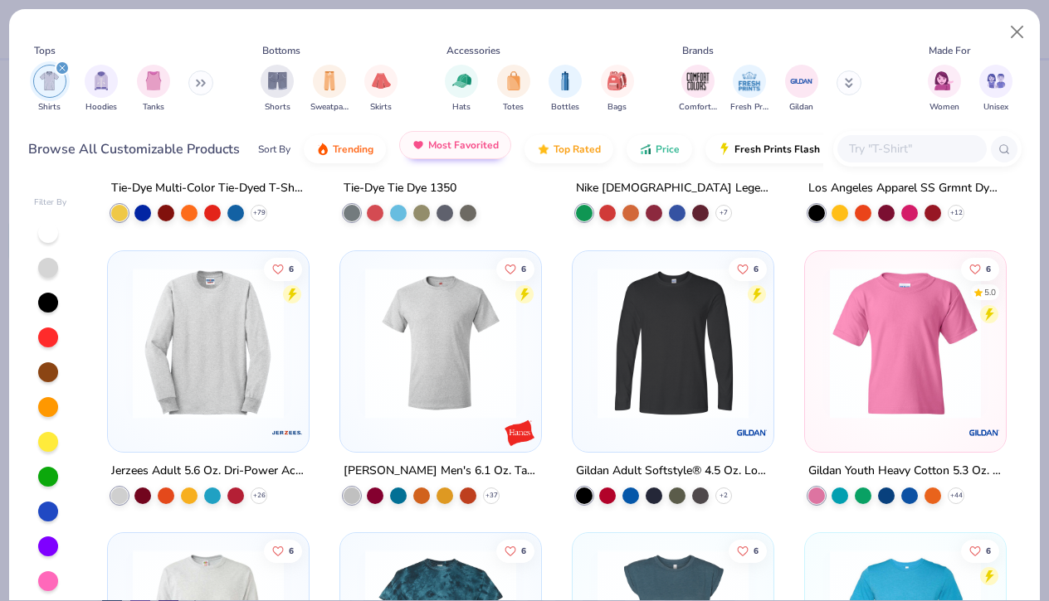
click at [425, 144] on button "Most Favorited" at bounding box center [455, 145] width 112 height 28
click at [363, 144] on span "Trending" at bounding box center [353, 145] width 41 height 13
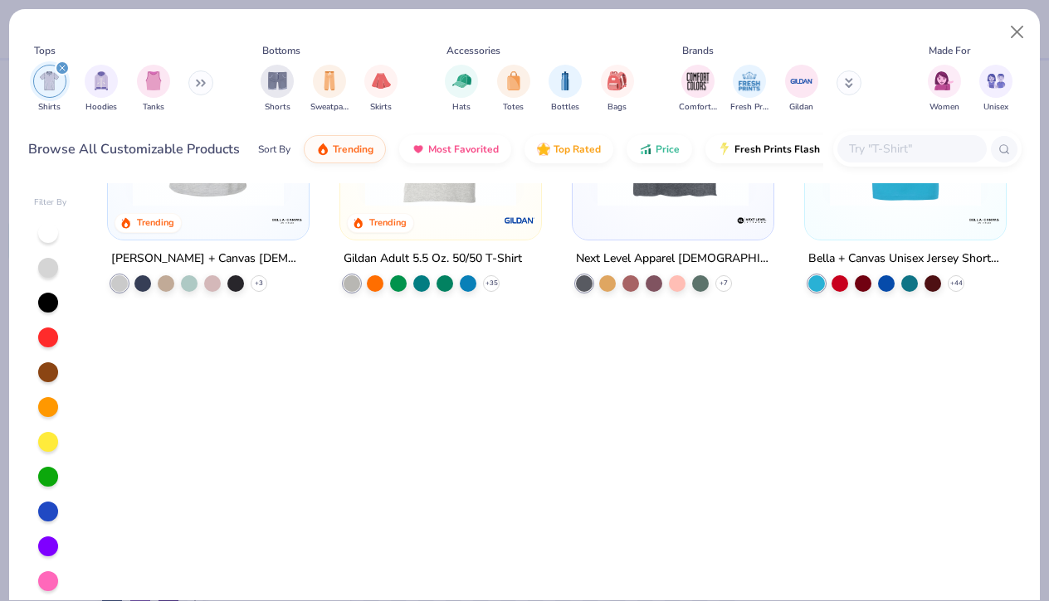
scroll to position [0, 0]
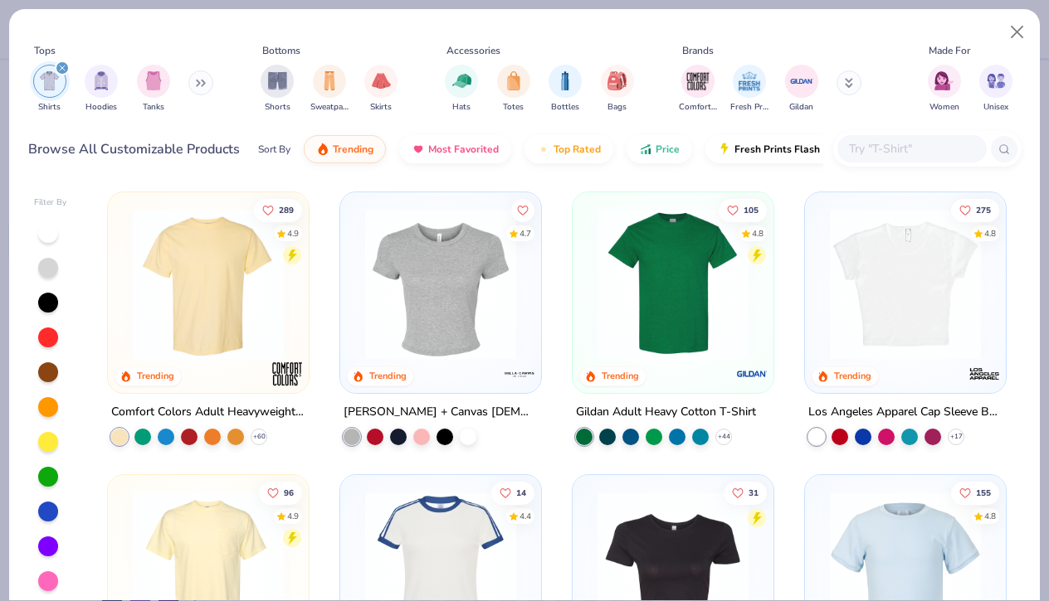
click at [460, 313] on img at bounding box center [441, 284] width 168 height 151
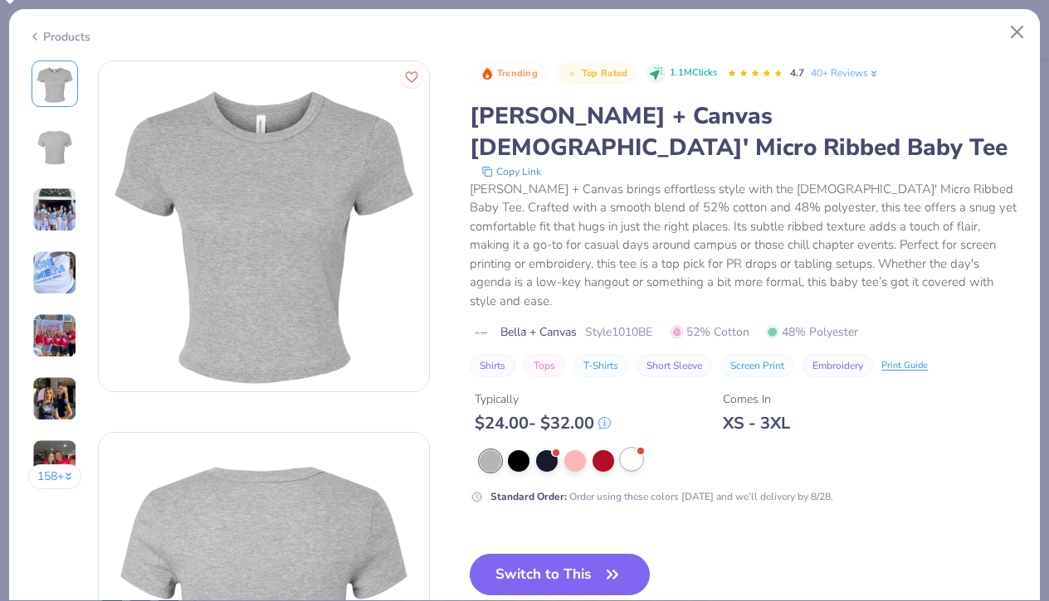
click at [627, 449] on div at bounding box center [632, 460] width 22 height 22
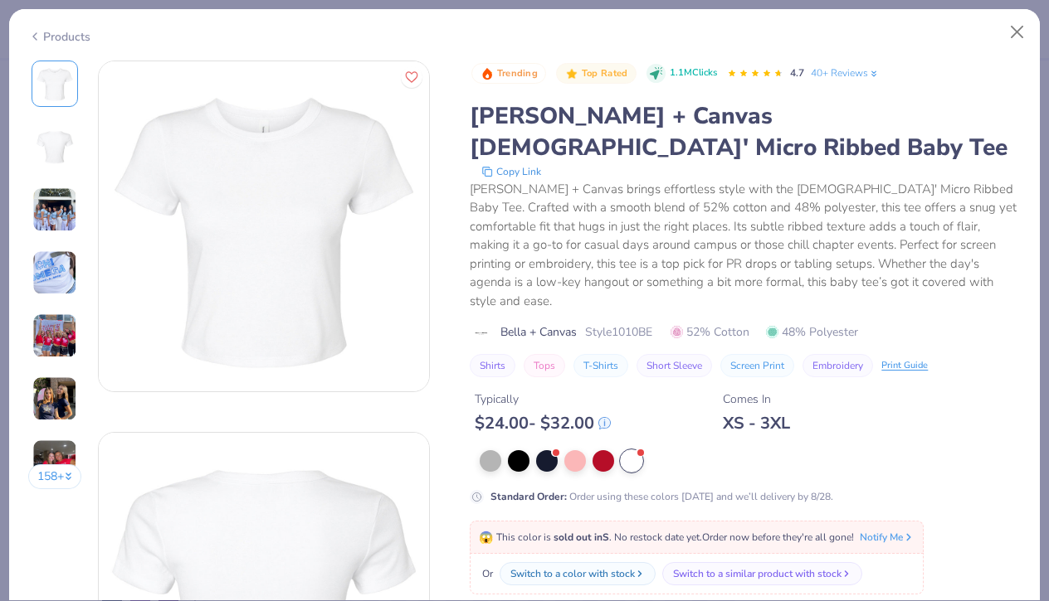
click at [59, 342] on img at bounding box center [54, 336] width 45 height 45
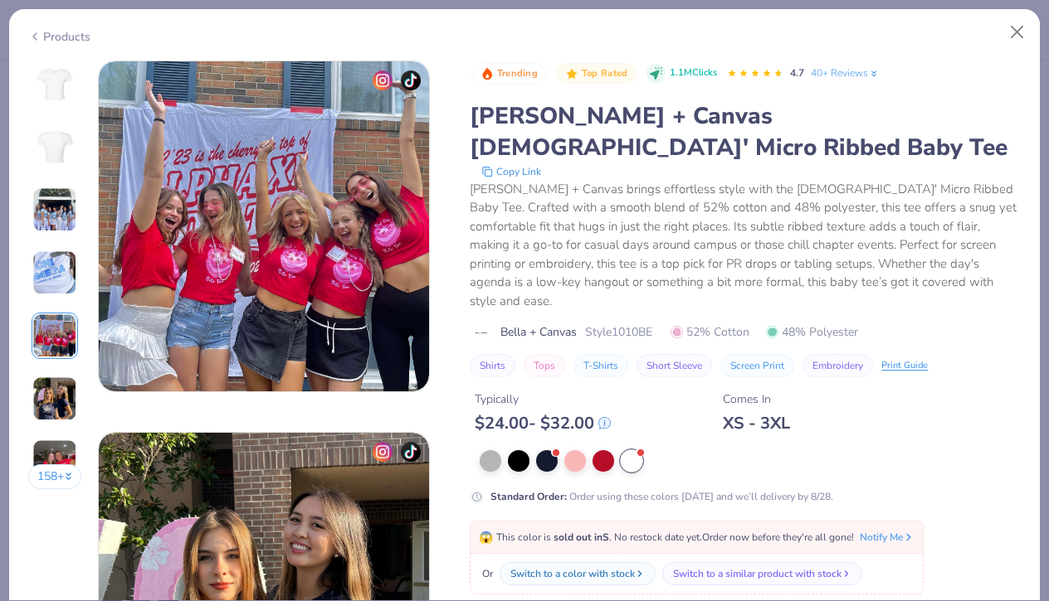
click at [59, 103] on img at bounding box center [55, 84] width 40 height 40
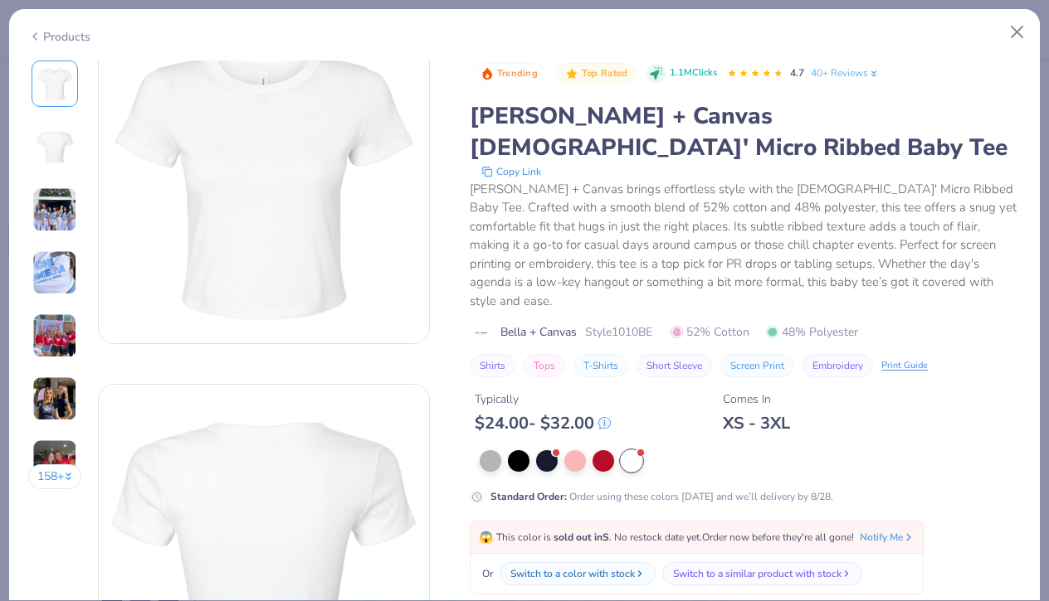
scroll to position [46, 0]
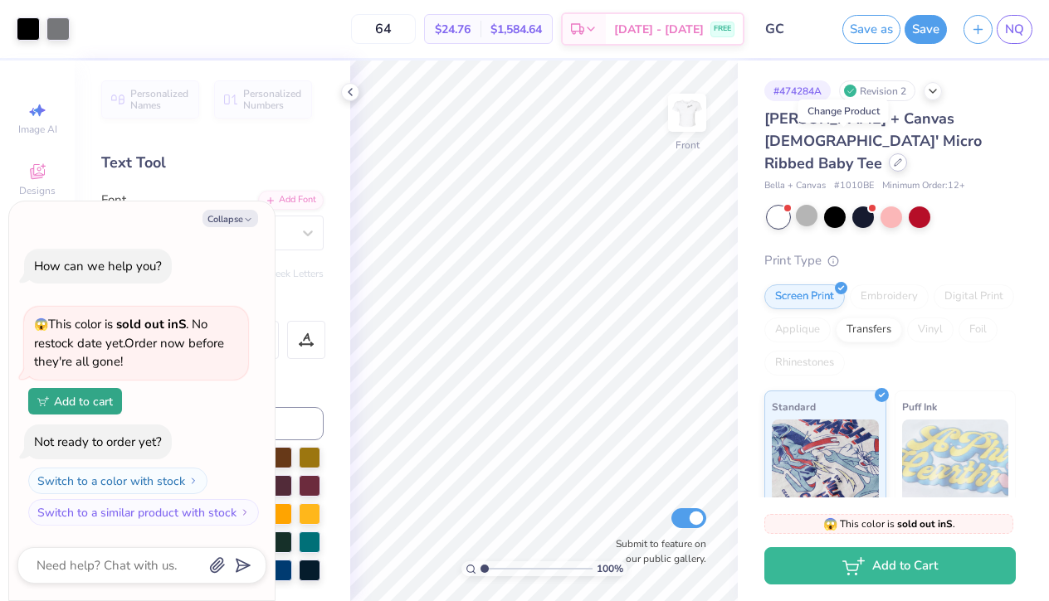
click at [894, 159] on icon at bounding box center [897, 162] width 7 height 7
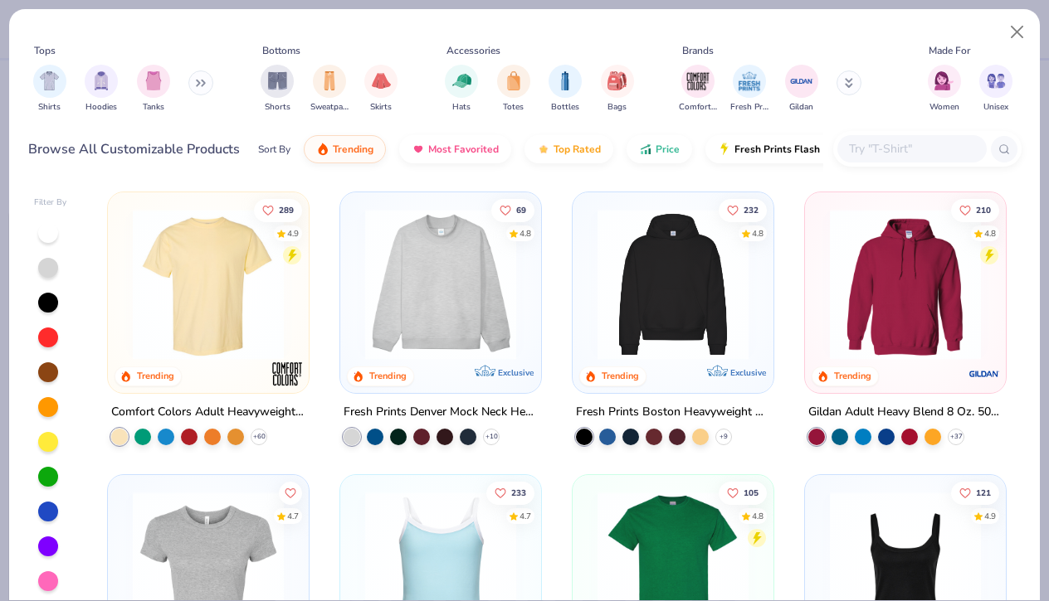
click at [198, 79] on button at bounding box center [200, 83] width 25 height 25
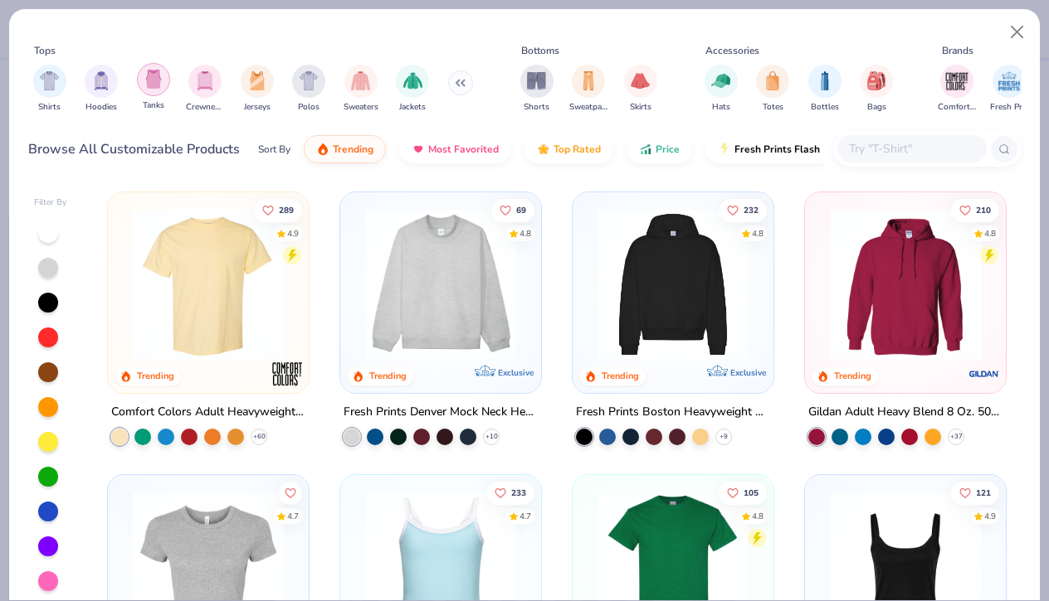
click at [158, 81] on img "filter for Tanks" at bounding box center [153, 79] width 18 height 19
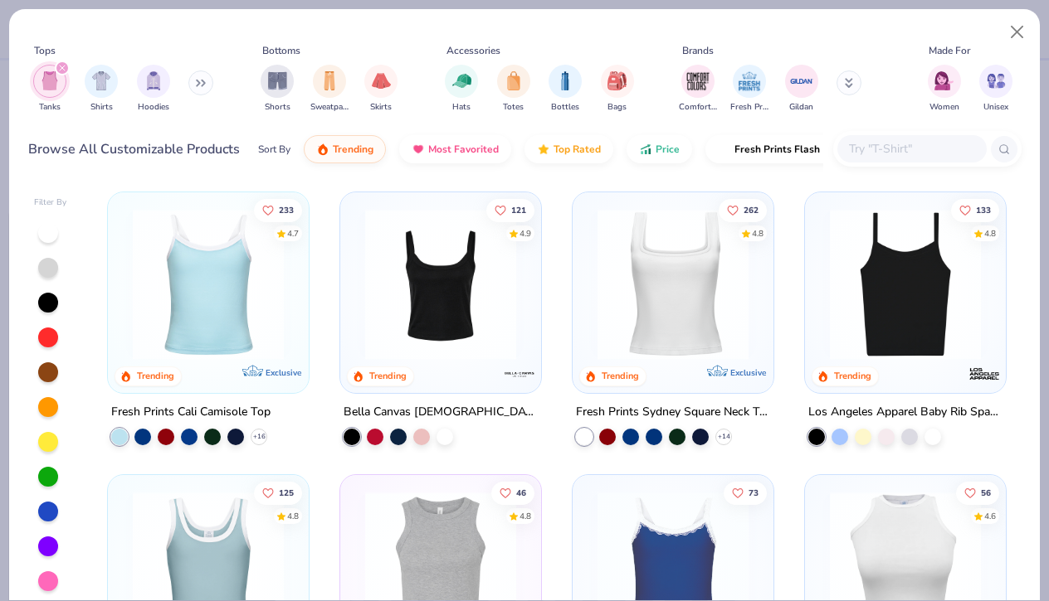
click at [196, 76] on button at bounding box center [200, 83] width 25 height 25
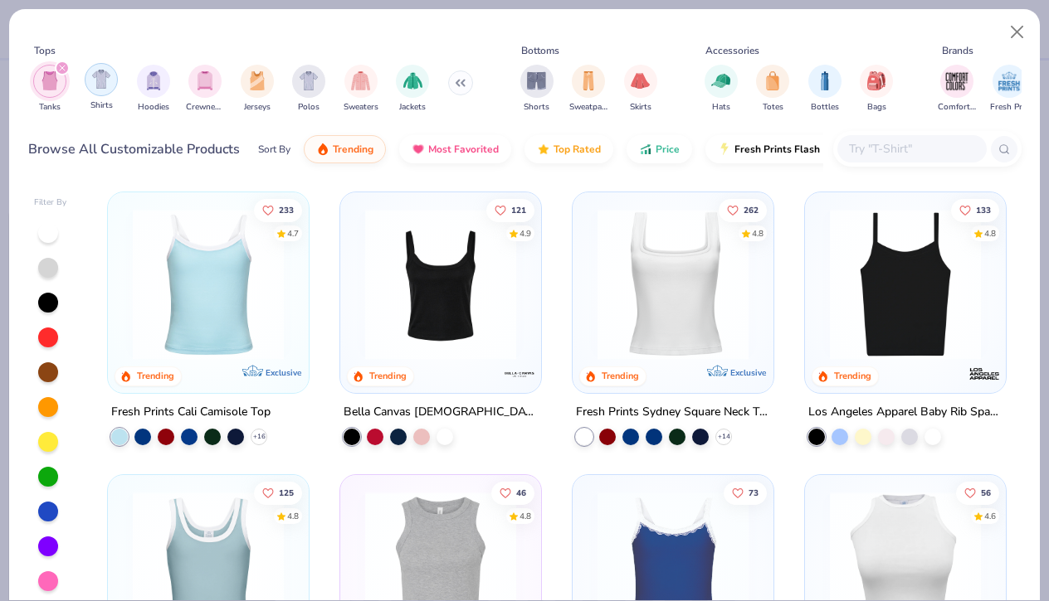
click at [105, 89] on img "filter for Shirts" at bounding box center [101, 79] width 19 height 19
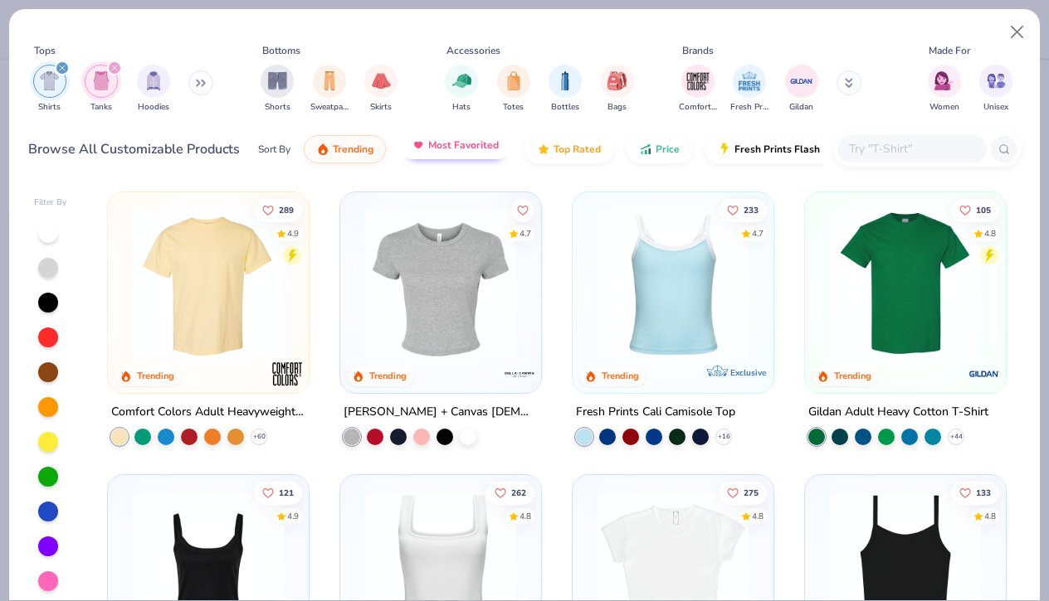
click at [431, 154] on button "Most Favorited" at bounding box center [455, 145] width 112 height 28
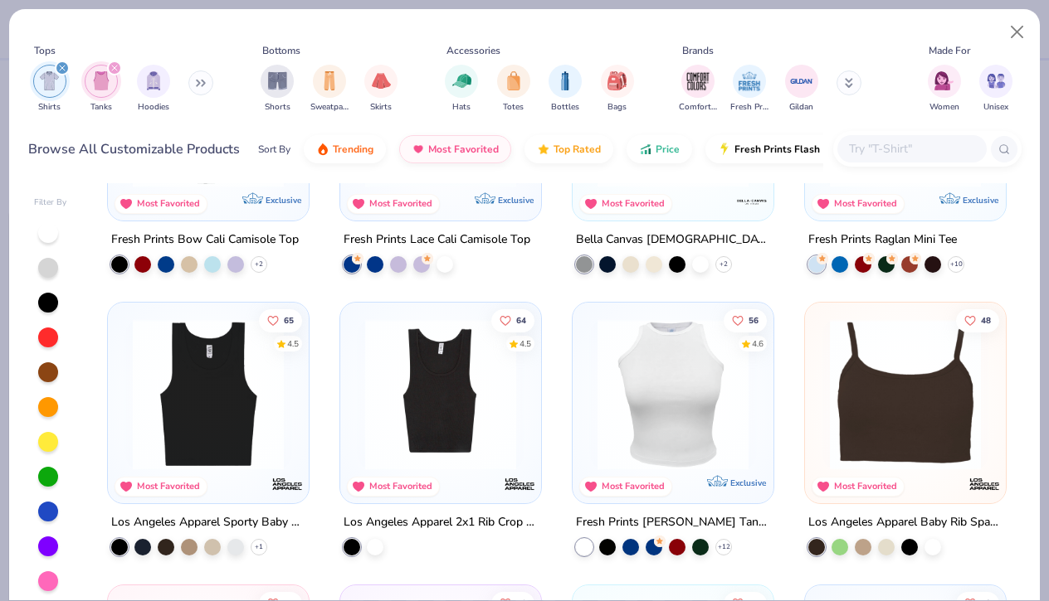
scroll to position [1022, 0]
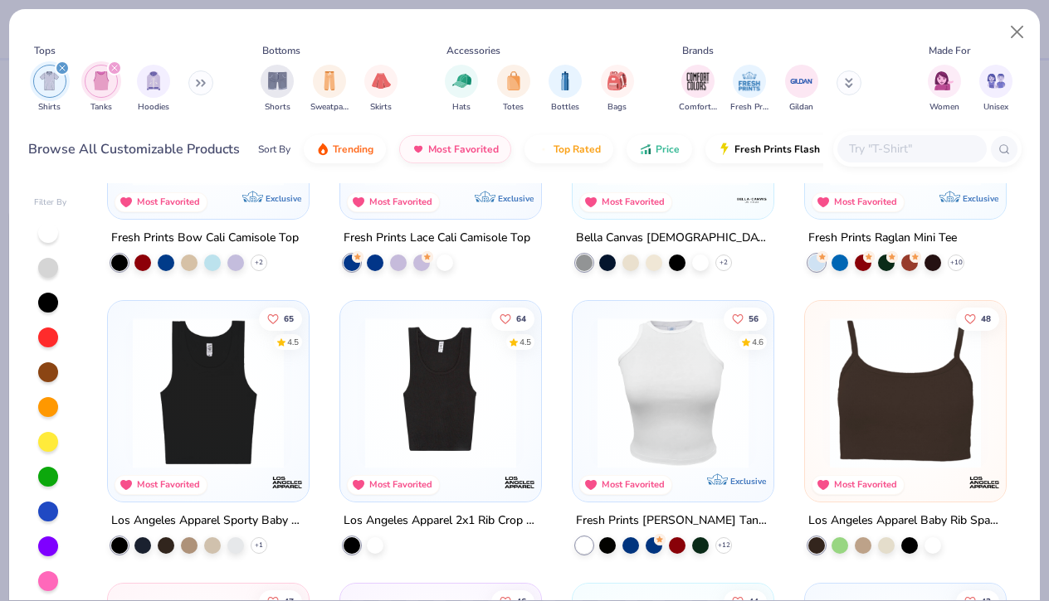
click at [669, 358] on img at bounding box center [673, 393] width 168 height 151
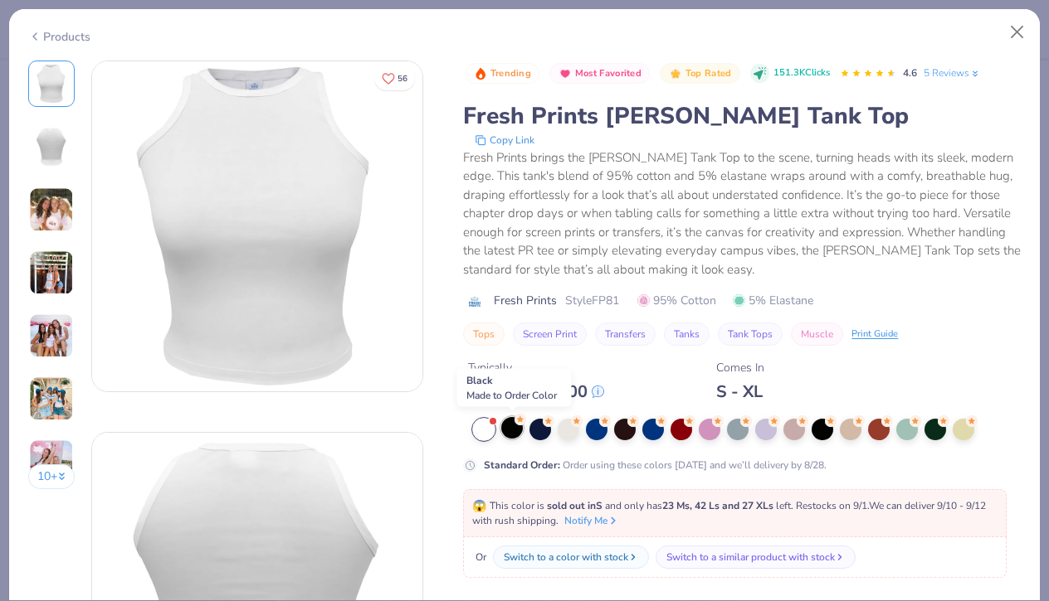
click at [520, 431] on div at bounding box center [512, 428] width 22 height 22
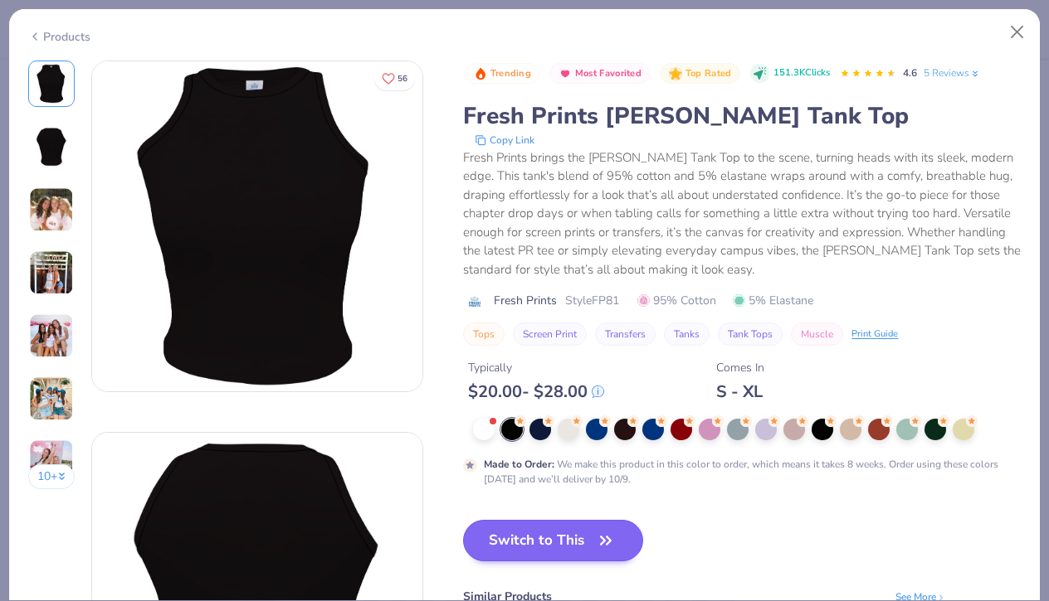
click at [551, 536] on button "Switch to This" at bounding box center [553, 540] width 180 height 41
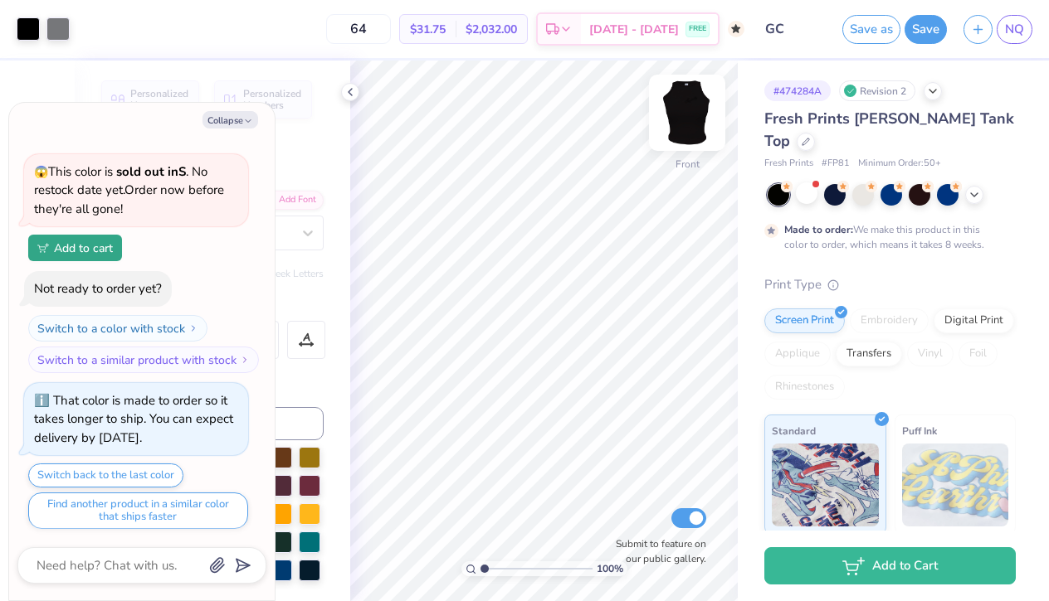
click at [706, 101] on img at bounding box center [687, 113] width 66 height 66
type textarea "x"
